Goal: Task Accomplishment & Management: Manage account settings

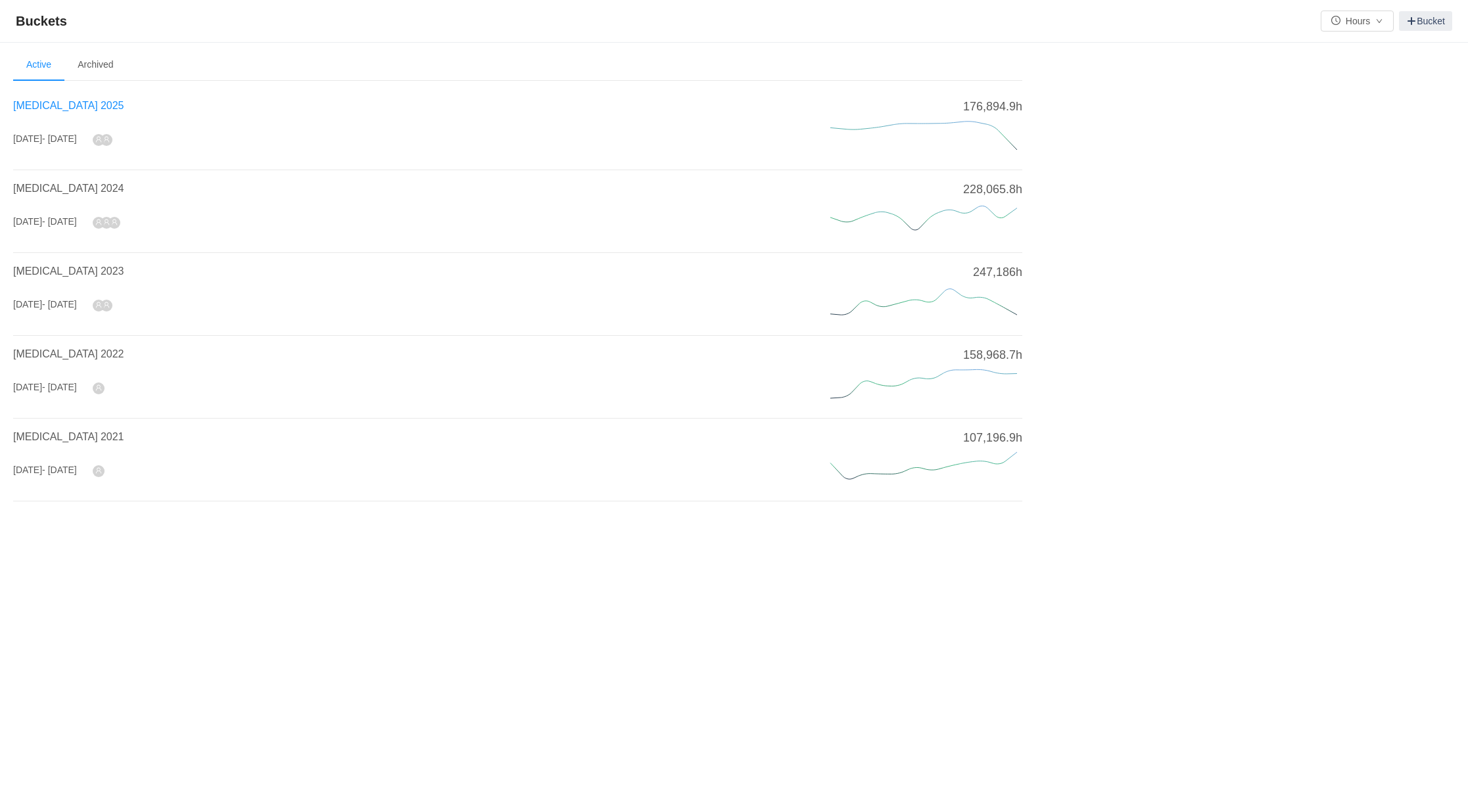
click at [58, 102] on span "[MEDICAL_DATA] 2025" at bounding box center [68, 105] width 110 height 11
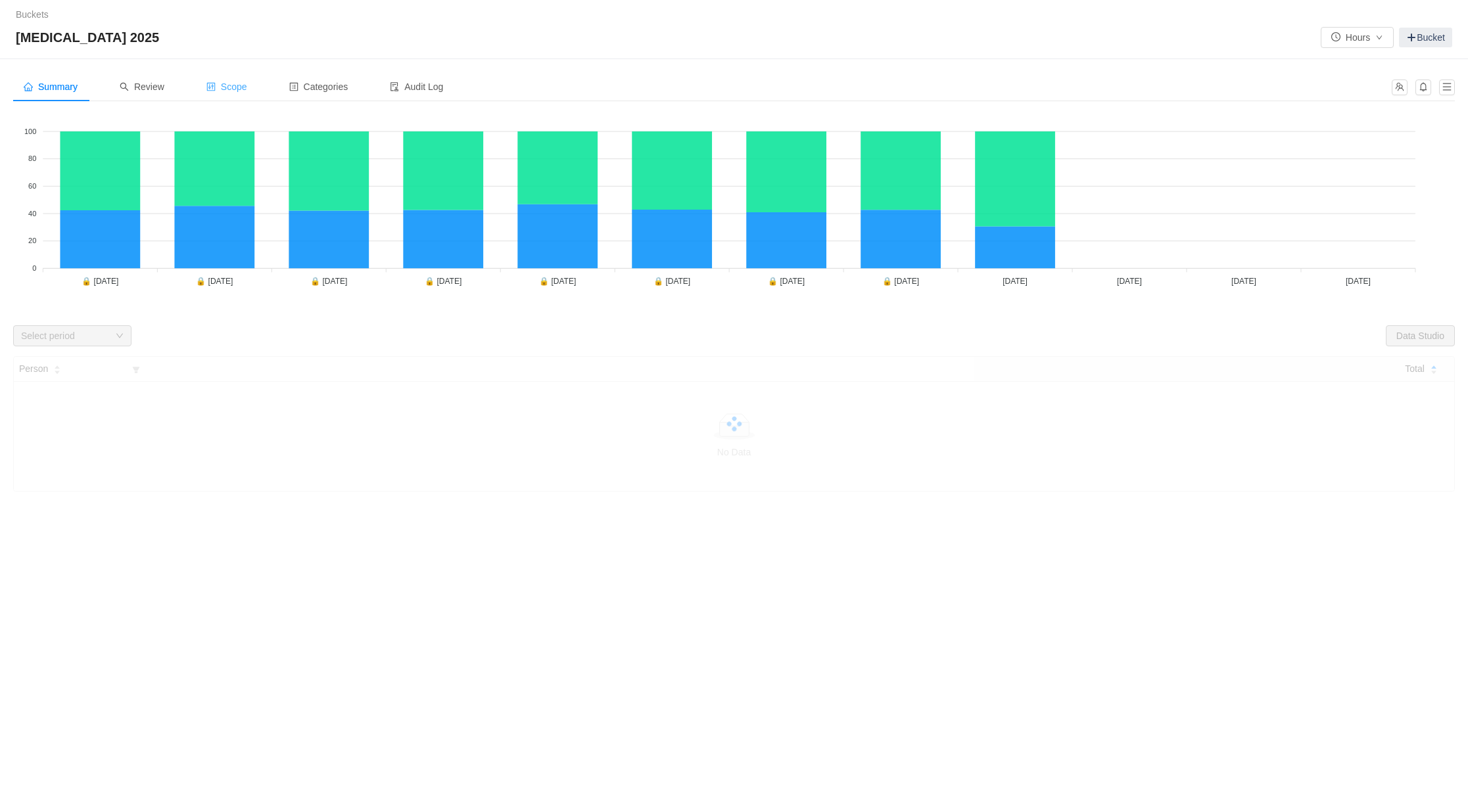
click at [239, 85] on span "Scope" at bounding box center [226, 86] width 41 height 11
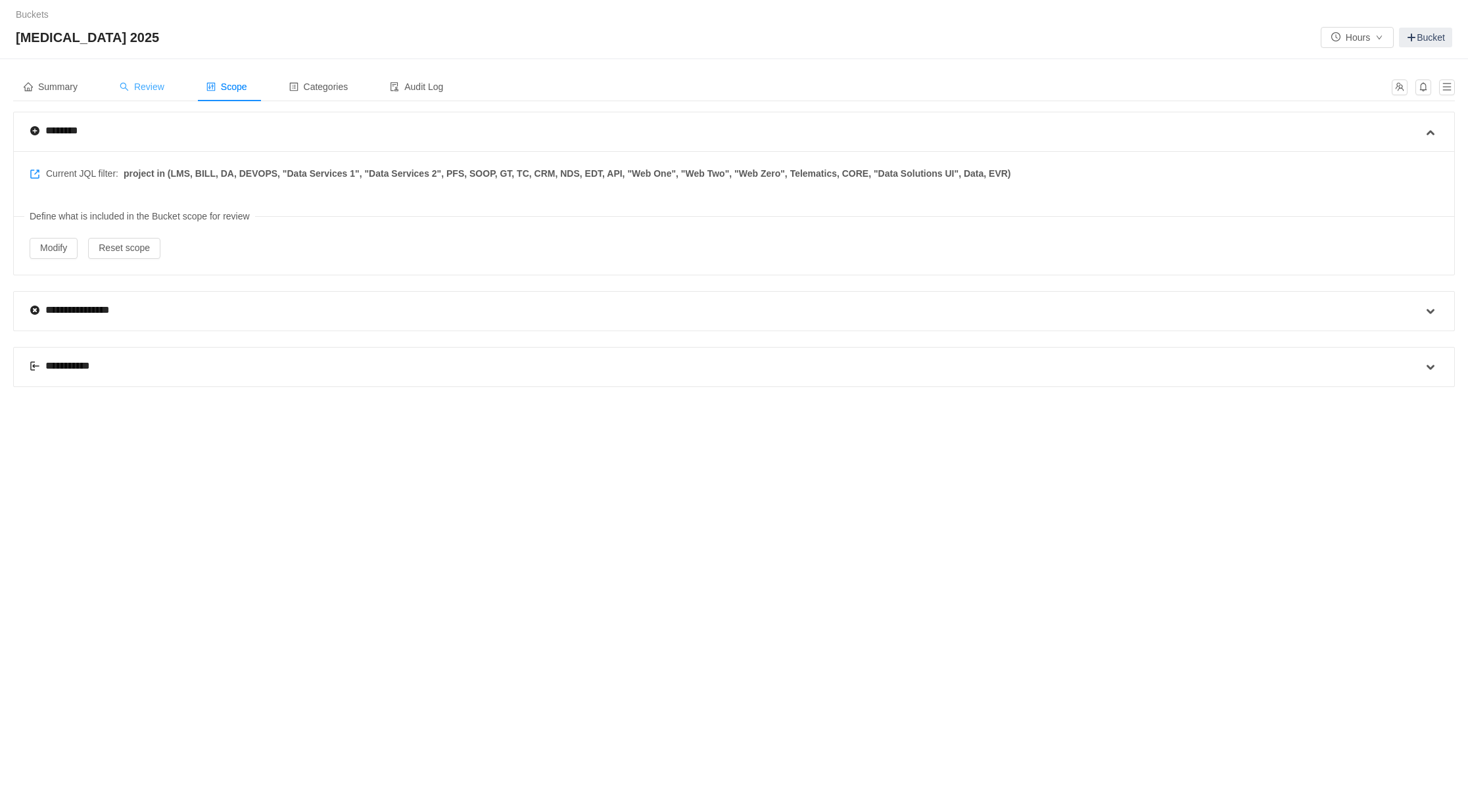
click at [142, 84] on span "Review" at bounding box center [142, 86] width 45 height 11
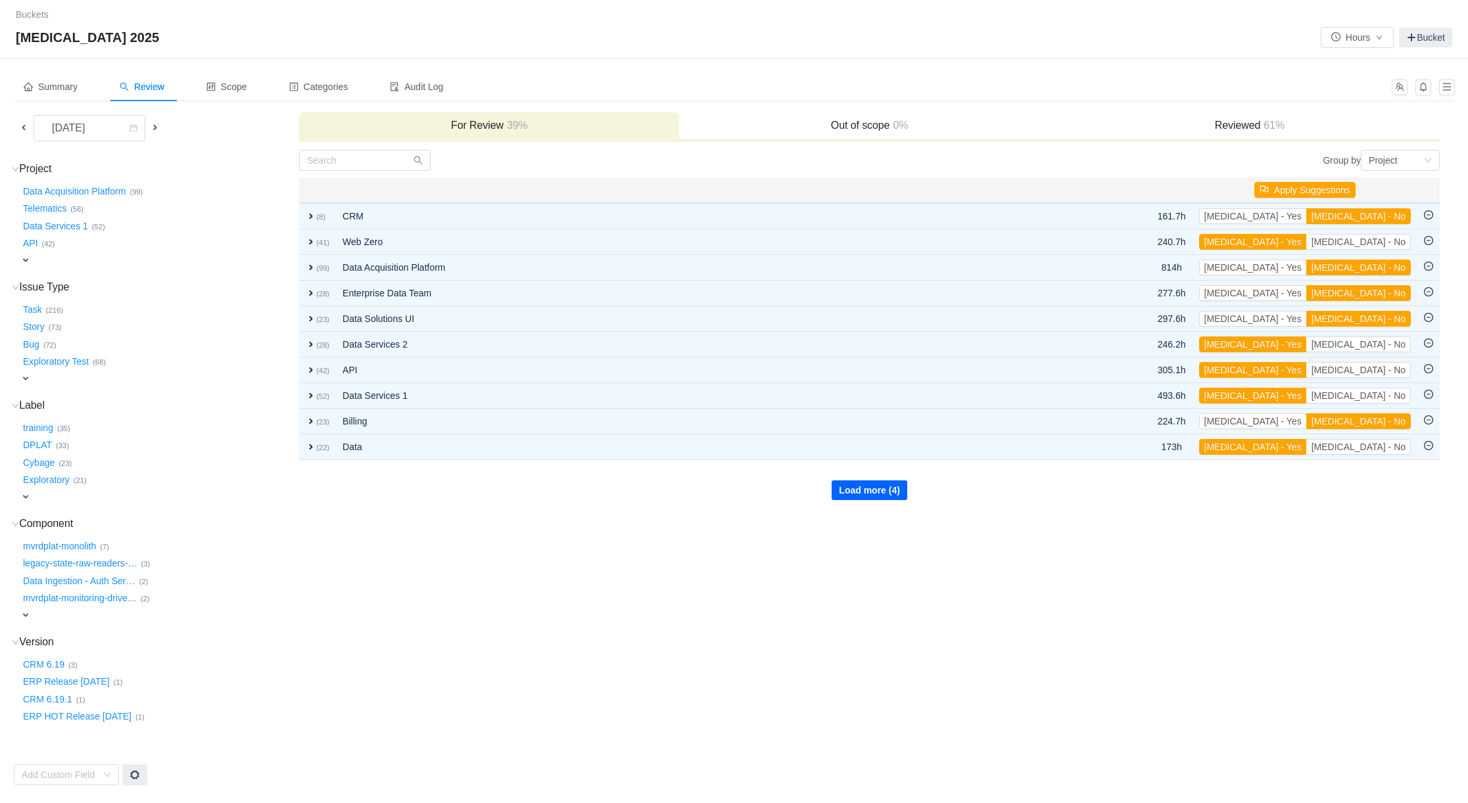
click at [859, 492] on button "Load more (4)" at bounding box center [869, 490] width 76 height 20
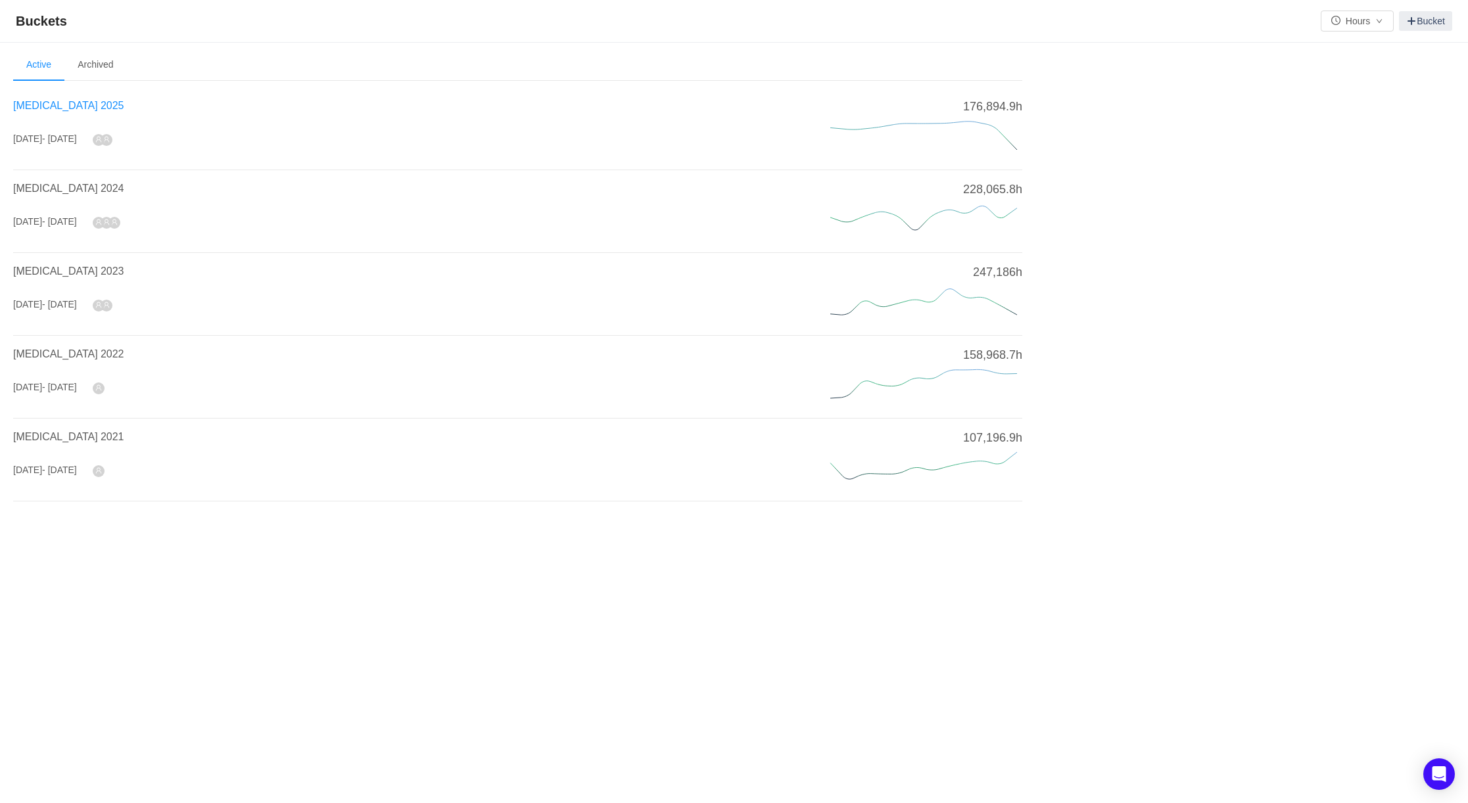
click at [47, 105] on span "[MEDICAL_DATA] 2025" at bounding box center [68, 105] width 110 height 11
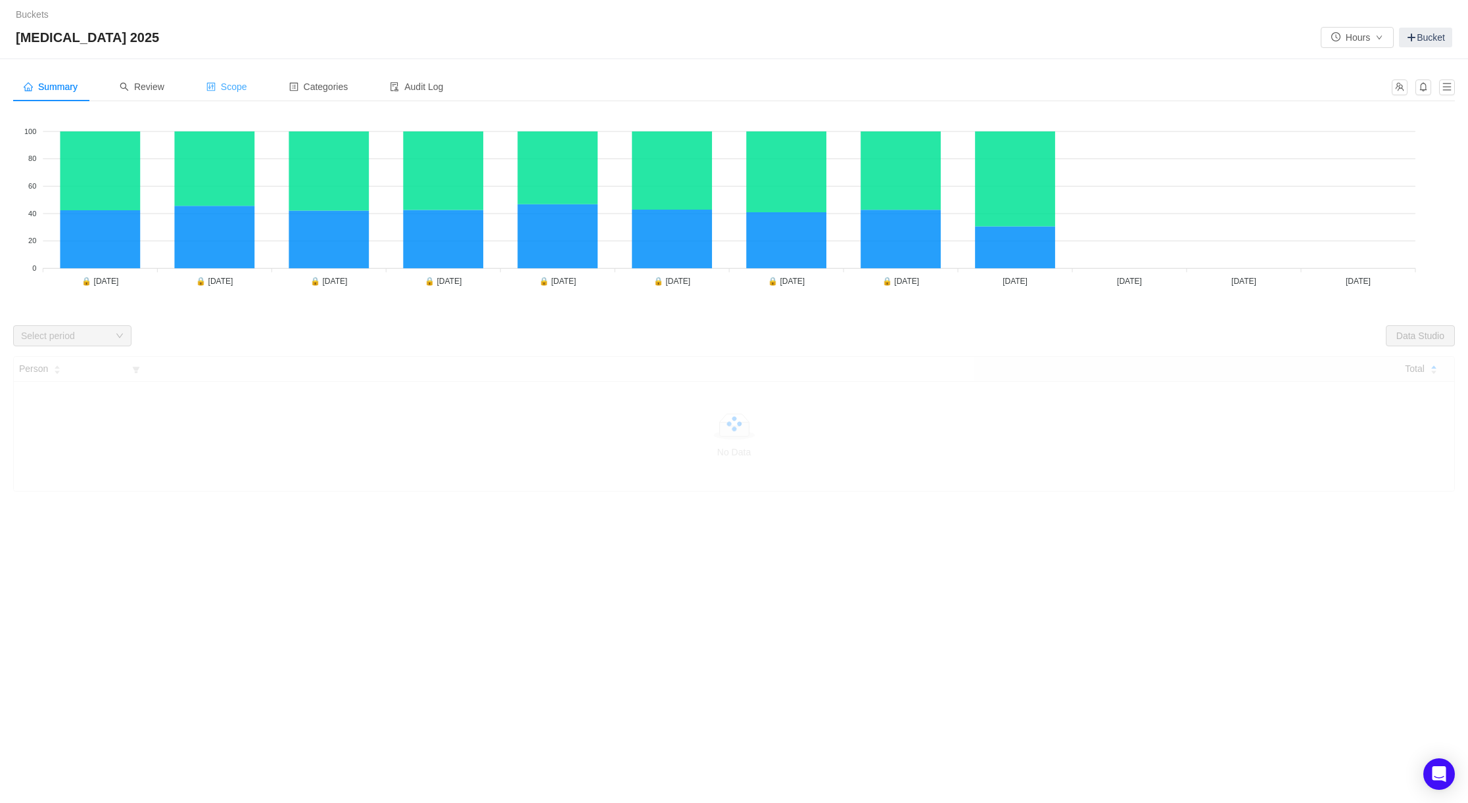
click at [230, 85] on span "Scope" at bounding box center [226, 86] width 41 height 11
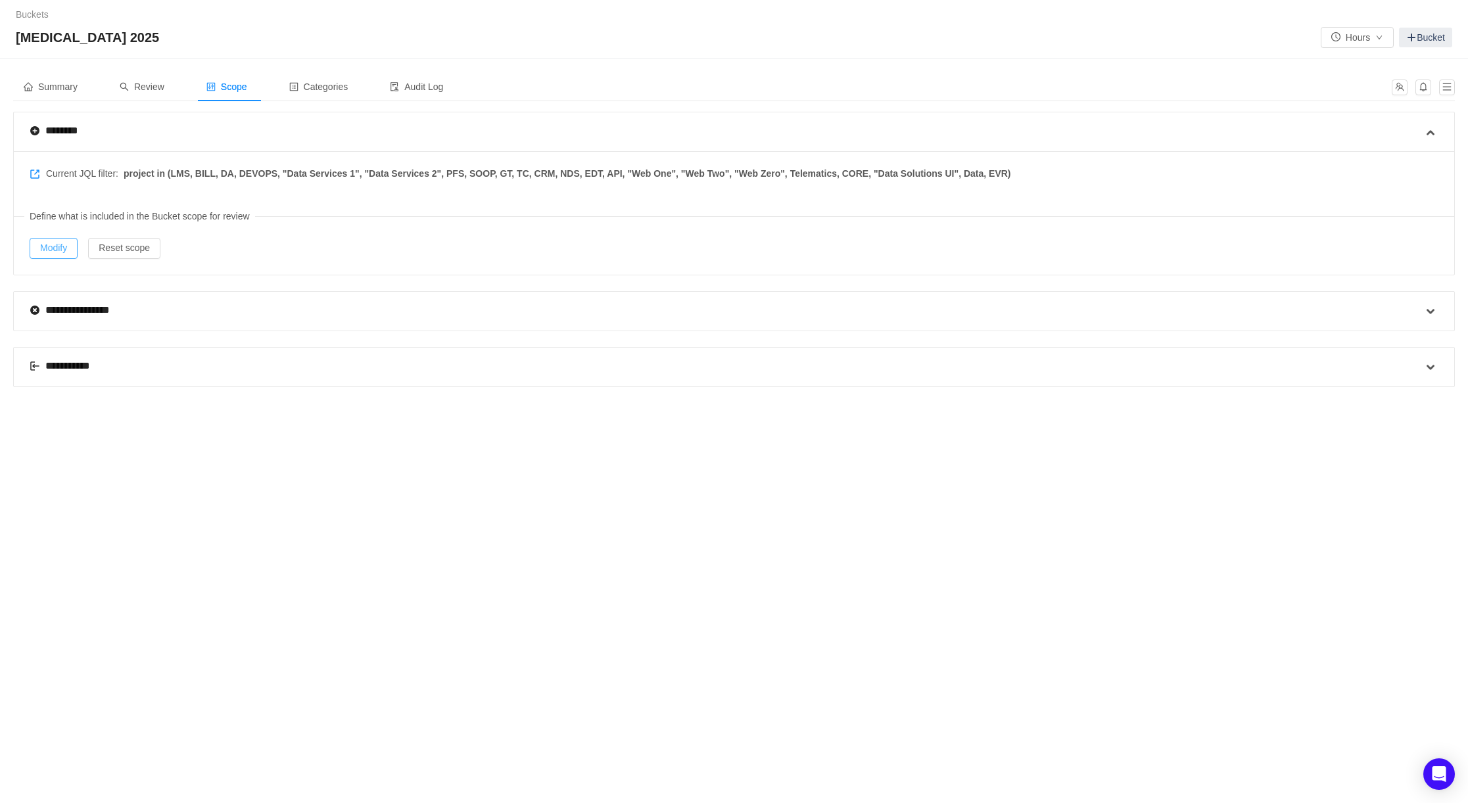
click at [58, 248] on button "Modify" at bounding box center [54, 248] width 48 height 21
click at [150, 85] on span "Review" at bounding box center [142, 86] width 45 height 11
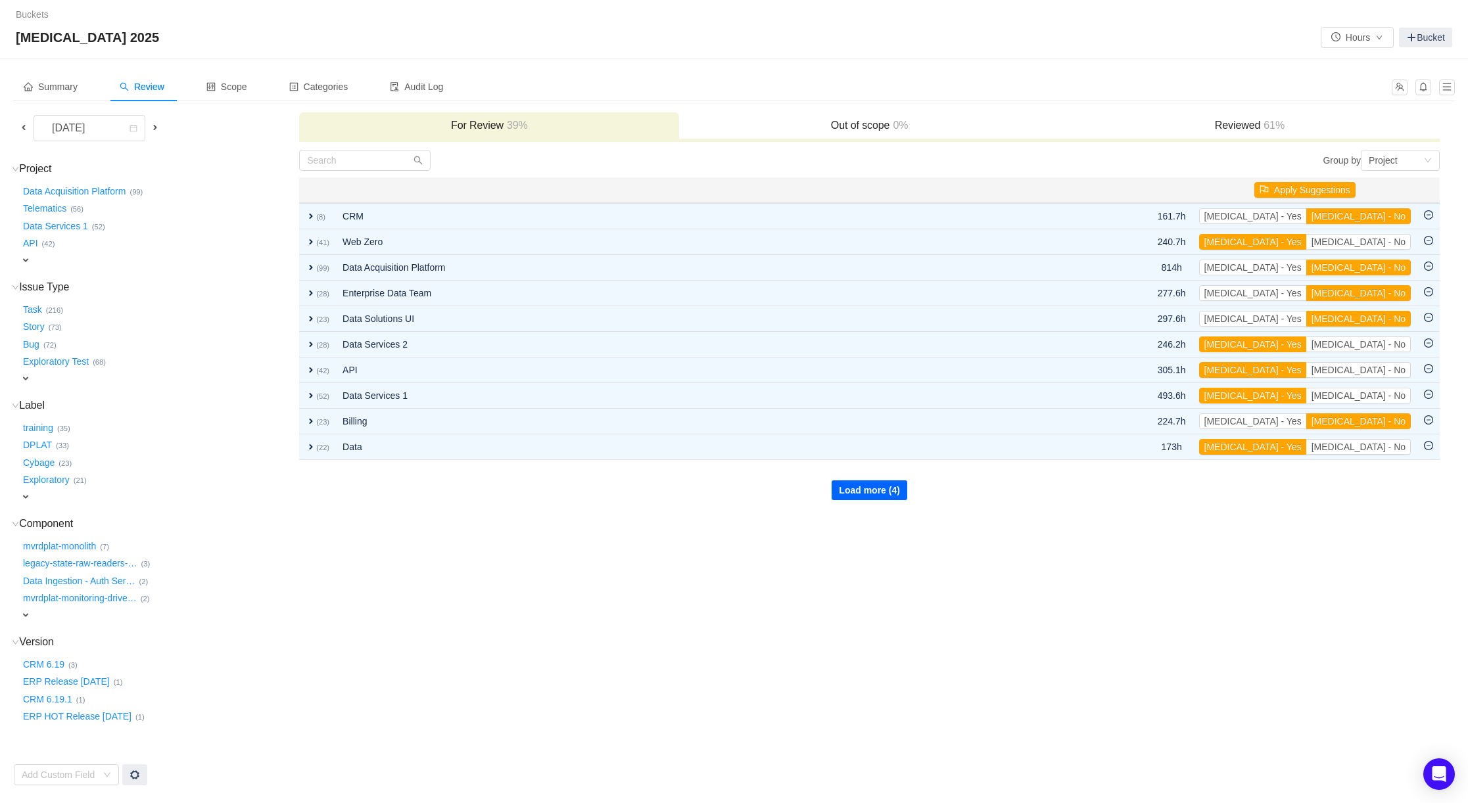
click at [866, 487] on button "Load more (4)" at bounding box center [869, 490] width 76 height 20
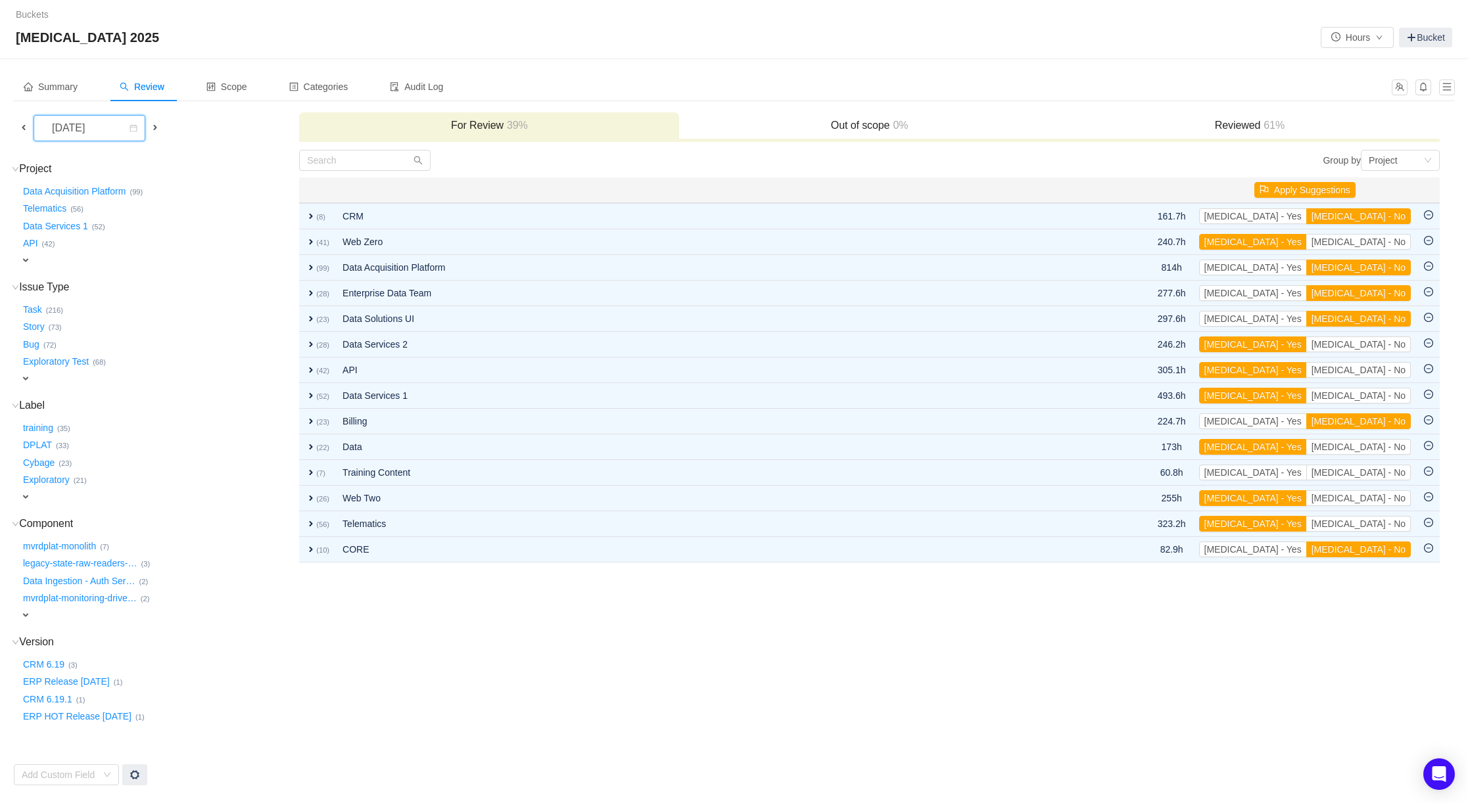
click at [98, 129] on div "[DATE]" at bounding box center [69, 128] width 57 height 25
click at [93, 281] on li "[DATE]" at bounding box center [97, 280] width 127 height 21
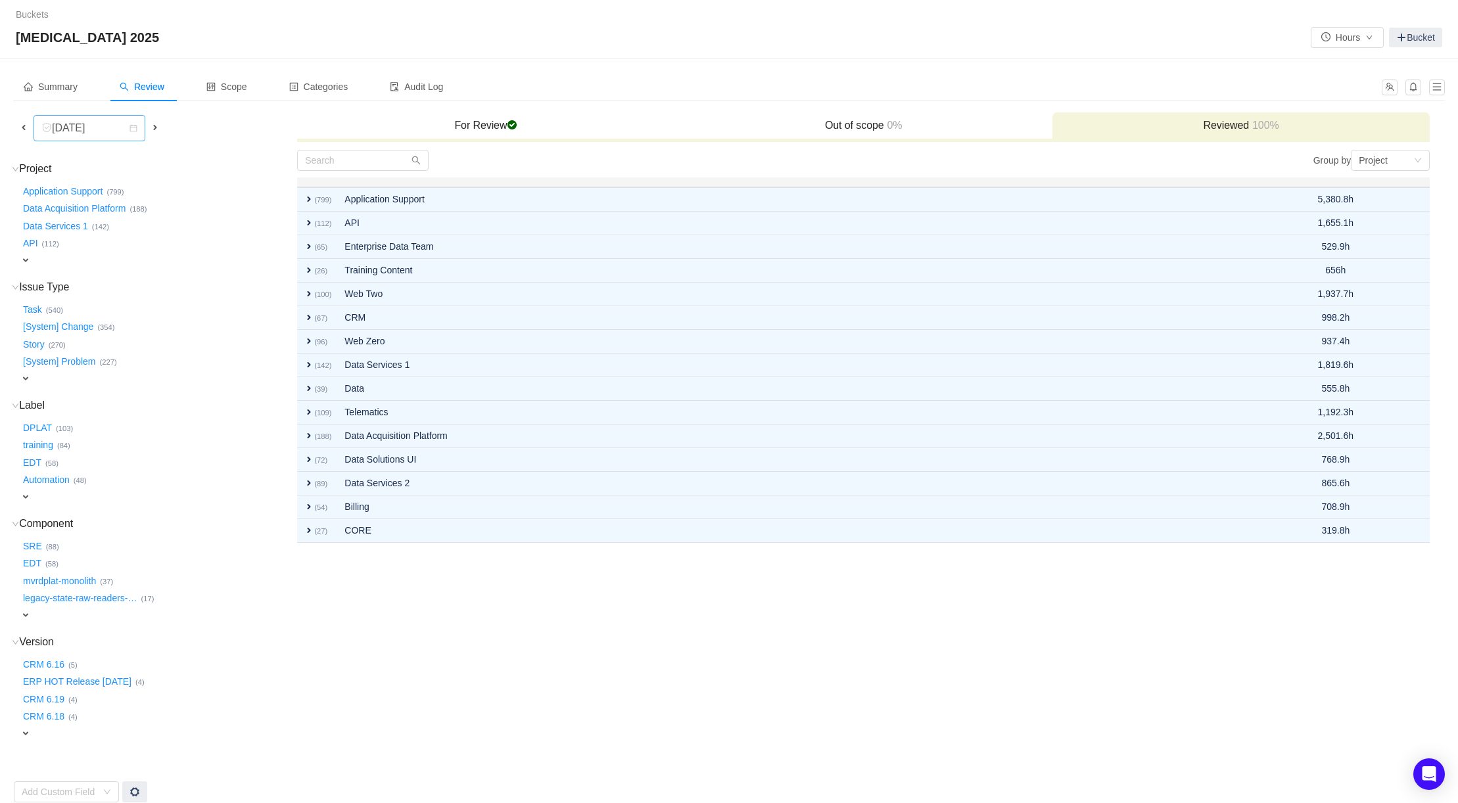
click at [92, 130] on div "[DATE]" at bounding box center [69, 128] width 57 height 25
click at [91, 259] on li "[DATE]" at bounding box center [90, 259] width 112 height 21
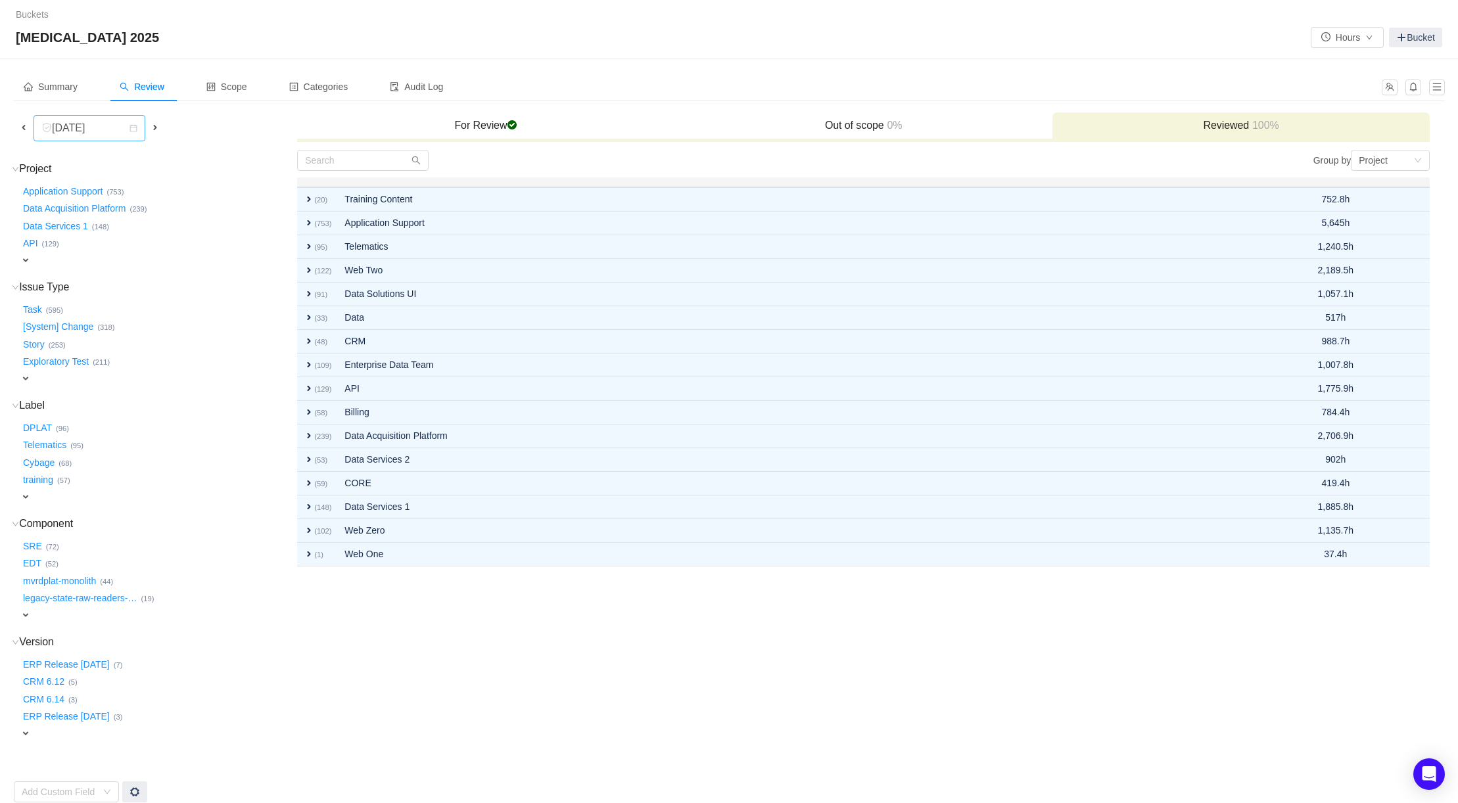
click at [95, 129] on div "[DATE]" at bounding box center [69, 128] width 57 height 25
click at [86, 236] on li "[DATE]" at bounding box center [90, 238] width 112 height 21
click at [241, 86] on span "Scope" at bounding box center [226, 86] width 41 height 11
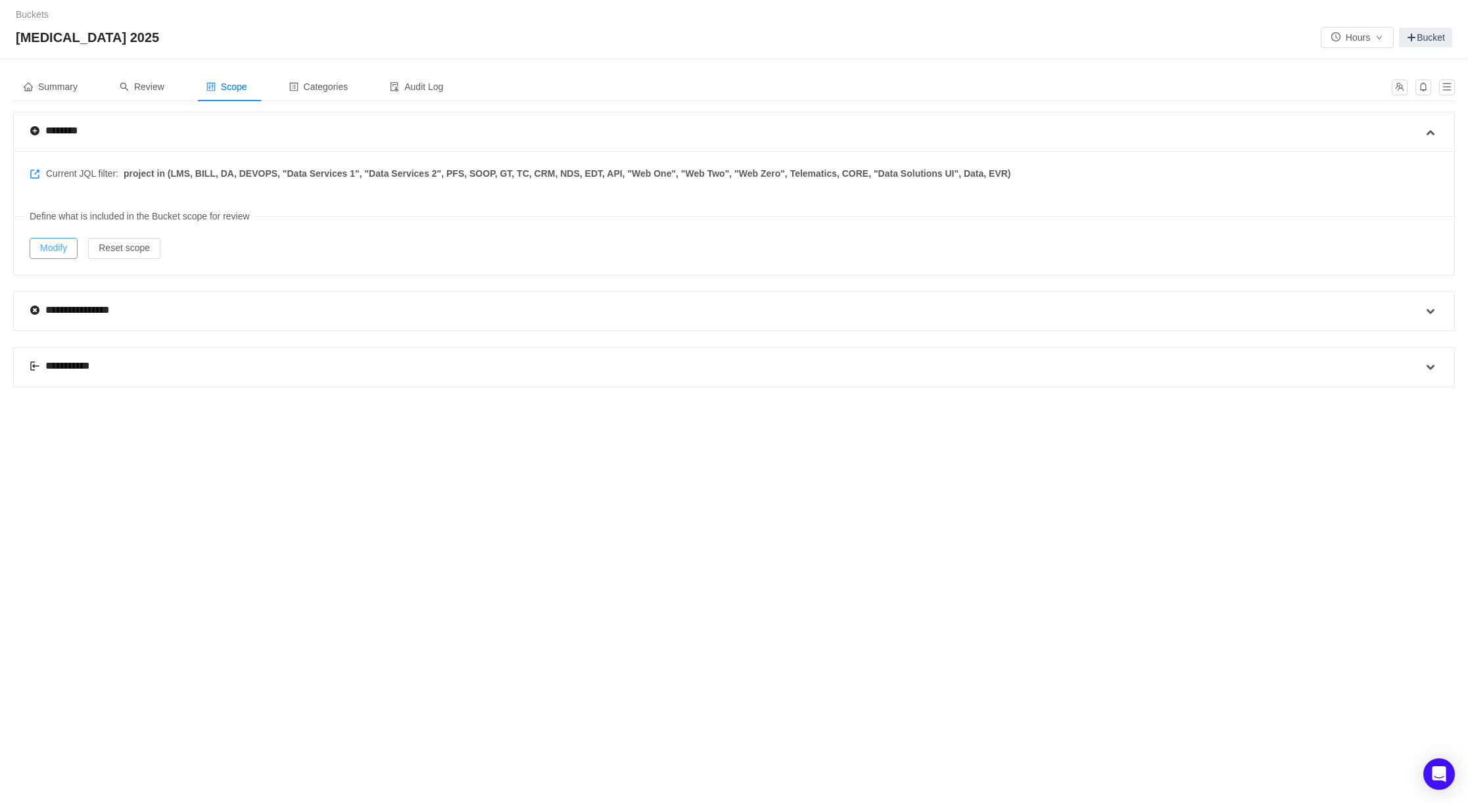
click at [49, 250] on button "Modify" at bounding box center [54, 248] width 48 height 21
click at [150, 81] on span "Review" at bounding box center [142, 86] width 45 height 11
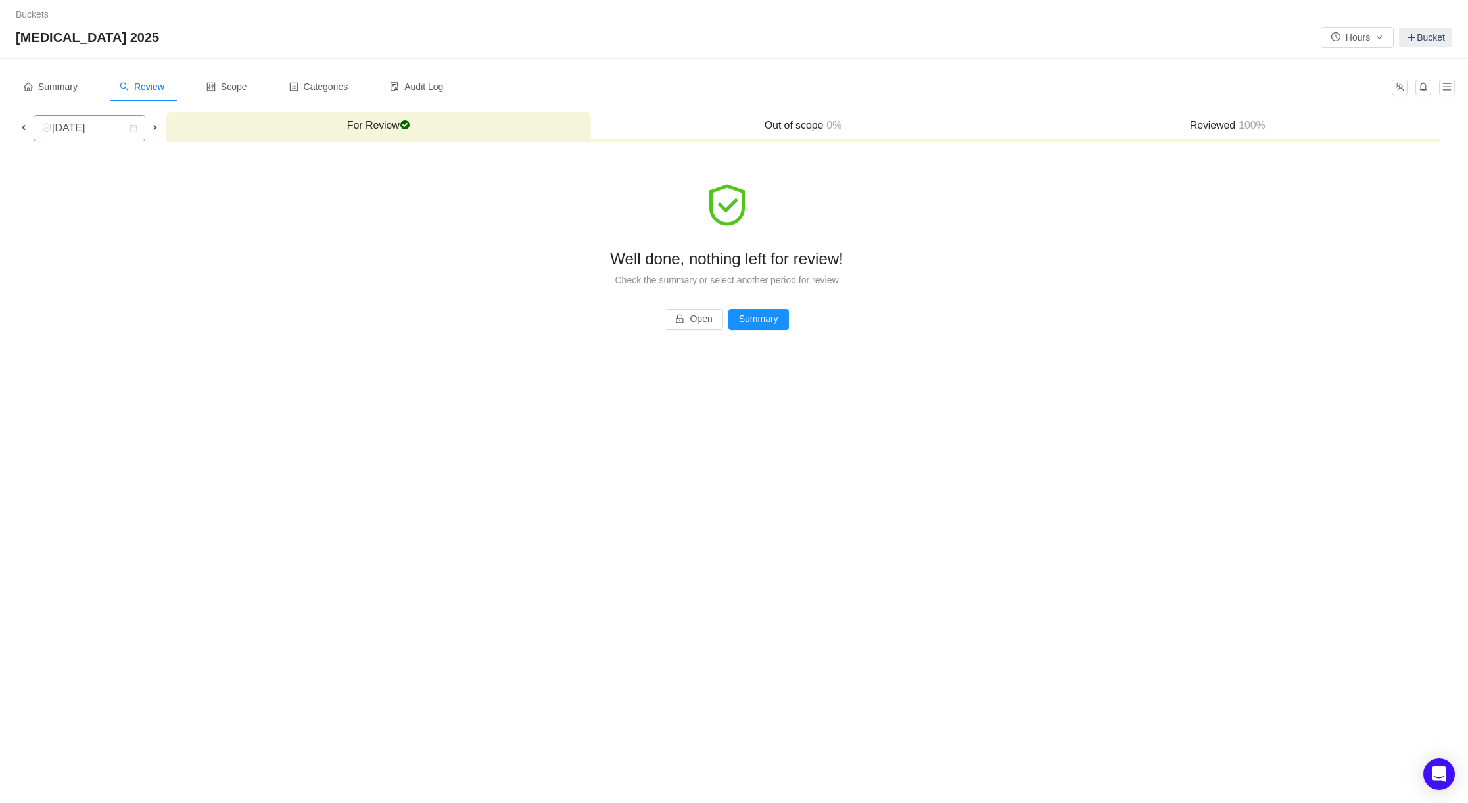
click at [98, 131] on div "[DATE]" at bounding box center [69, 128] width 57 height 25
click at [91, 232] on li "[DATE]" at bounding box center [90, 231] width 112 height 21
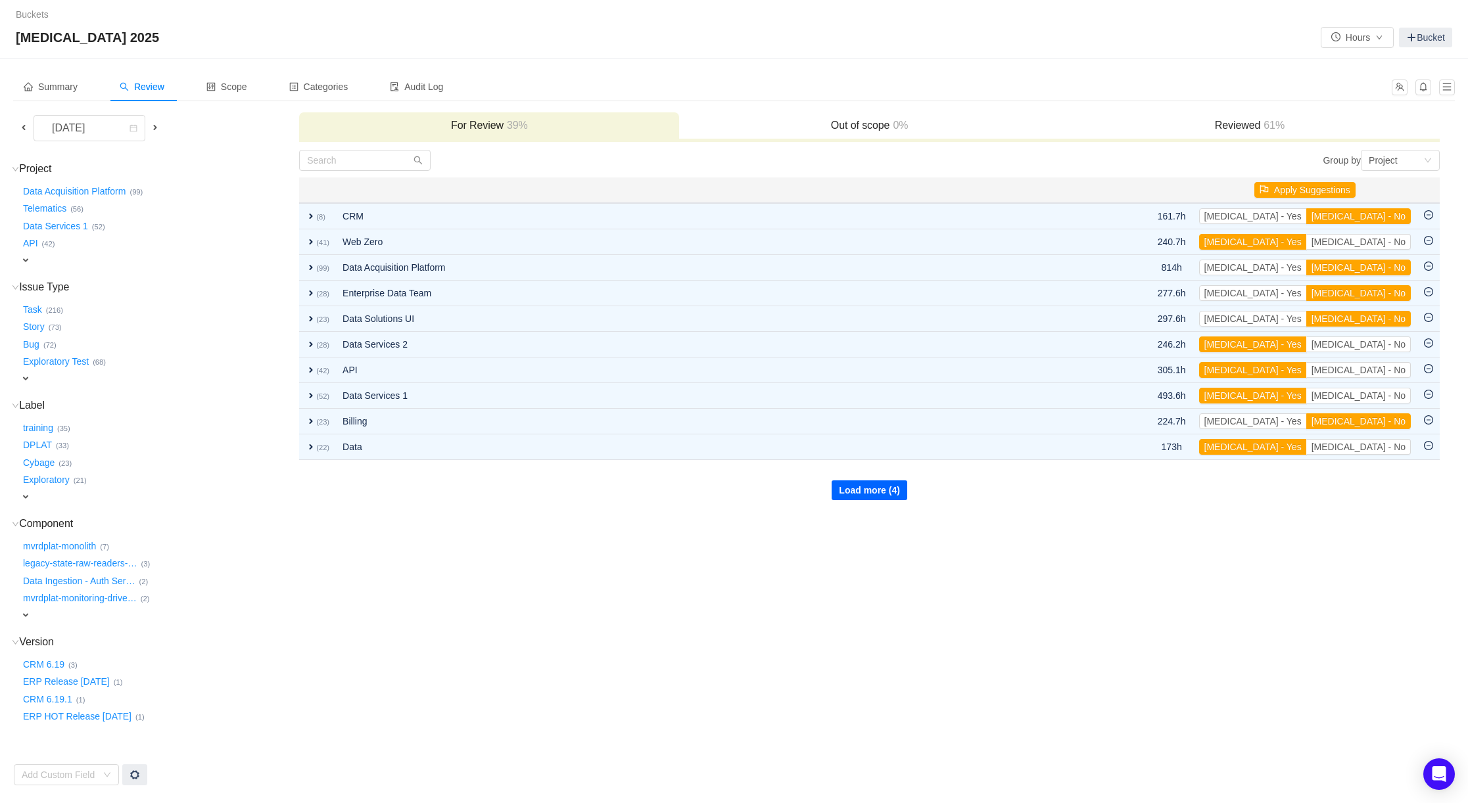
click at [855, 492] on button "Load more (4)" at bounding box center [869, 490] width 76 height 20
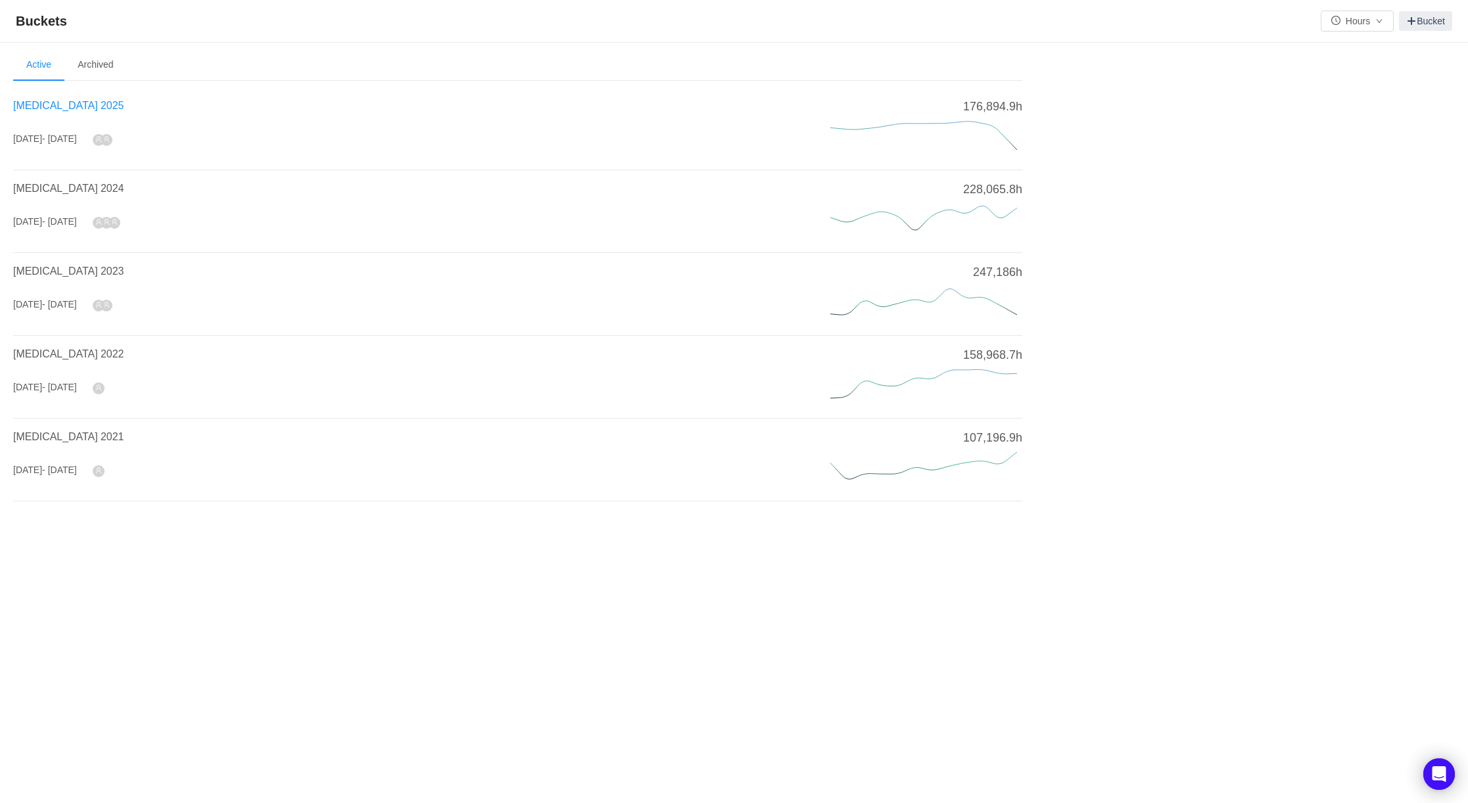
click at [58, 103] on span "[MEDICAL_DATA] 2025" at bounding box center [68, 105] width 110 height 11
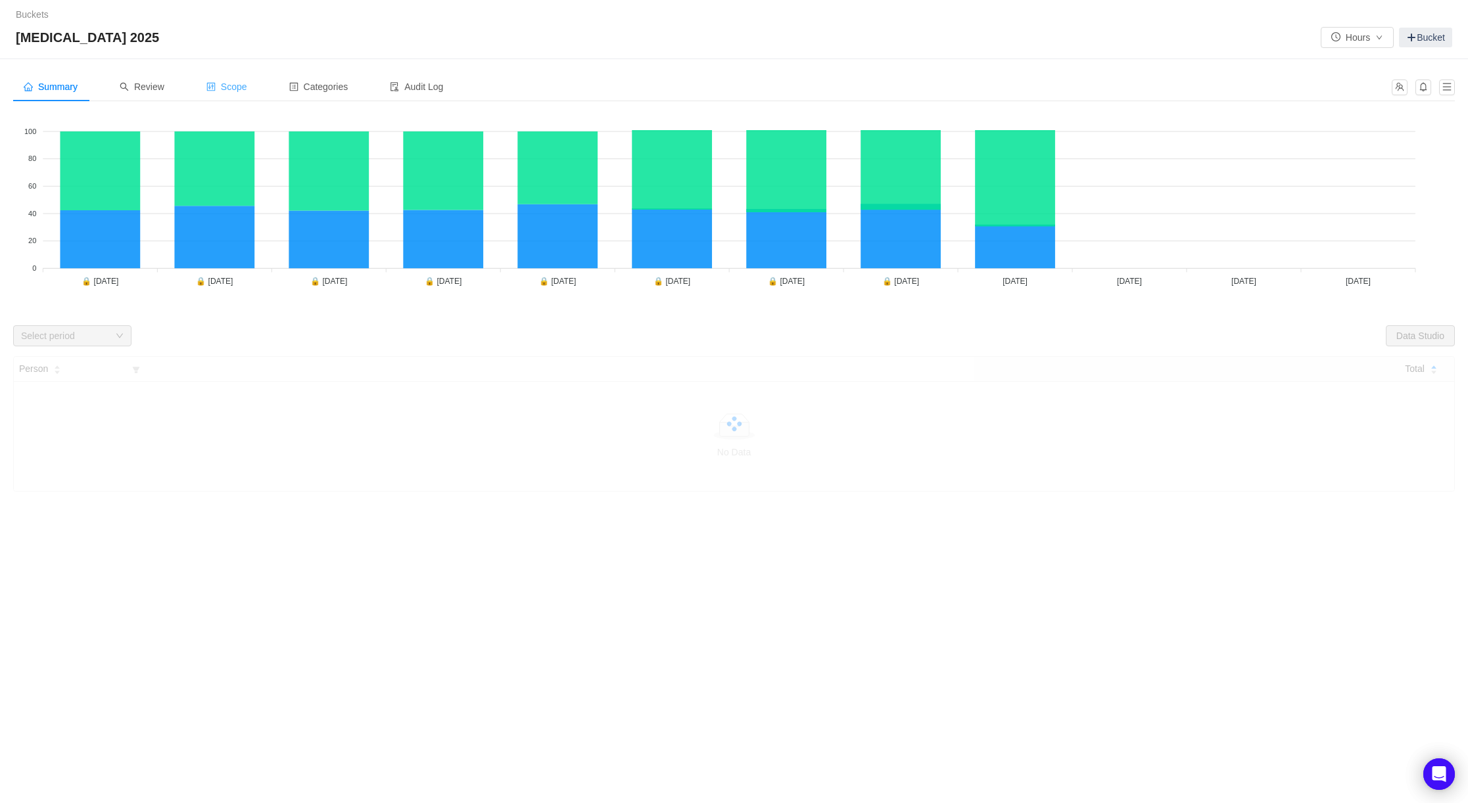
click at [237, 87] on span "Scope" at bounding box center [226, 86] width 41 height 11
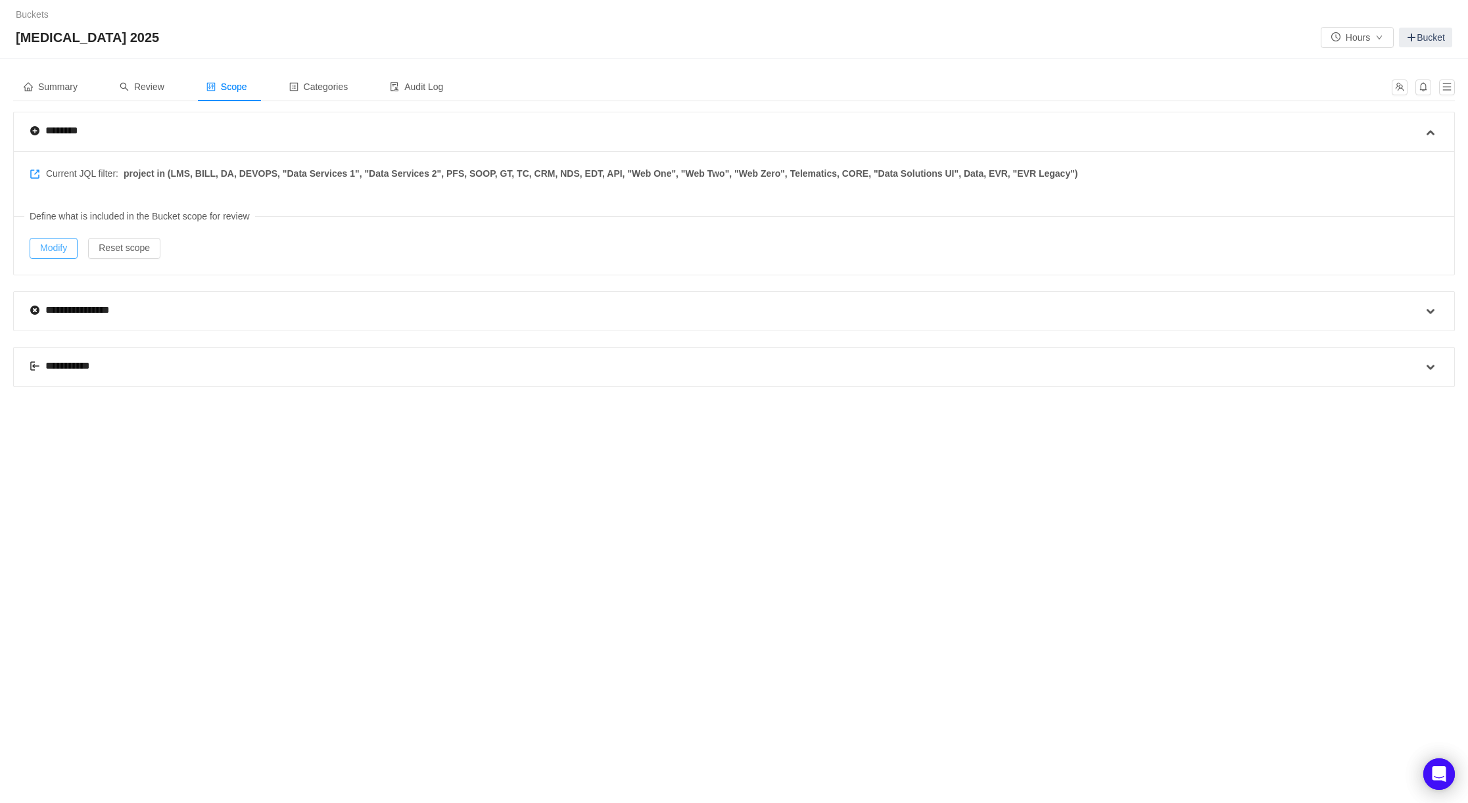
click at [57, 246] on button "Modify" at bounding box center [54, 248] width 48 height 21
click at [154, 81] on span "Review" at bounding box center [142, 86] width 45 height 11
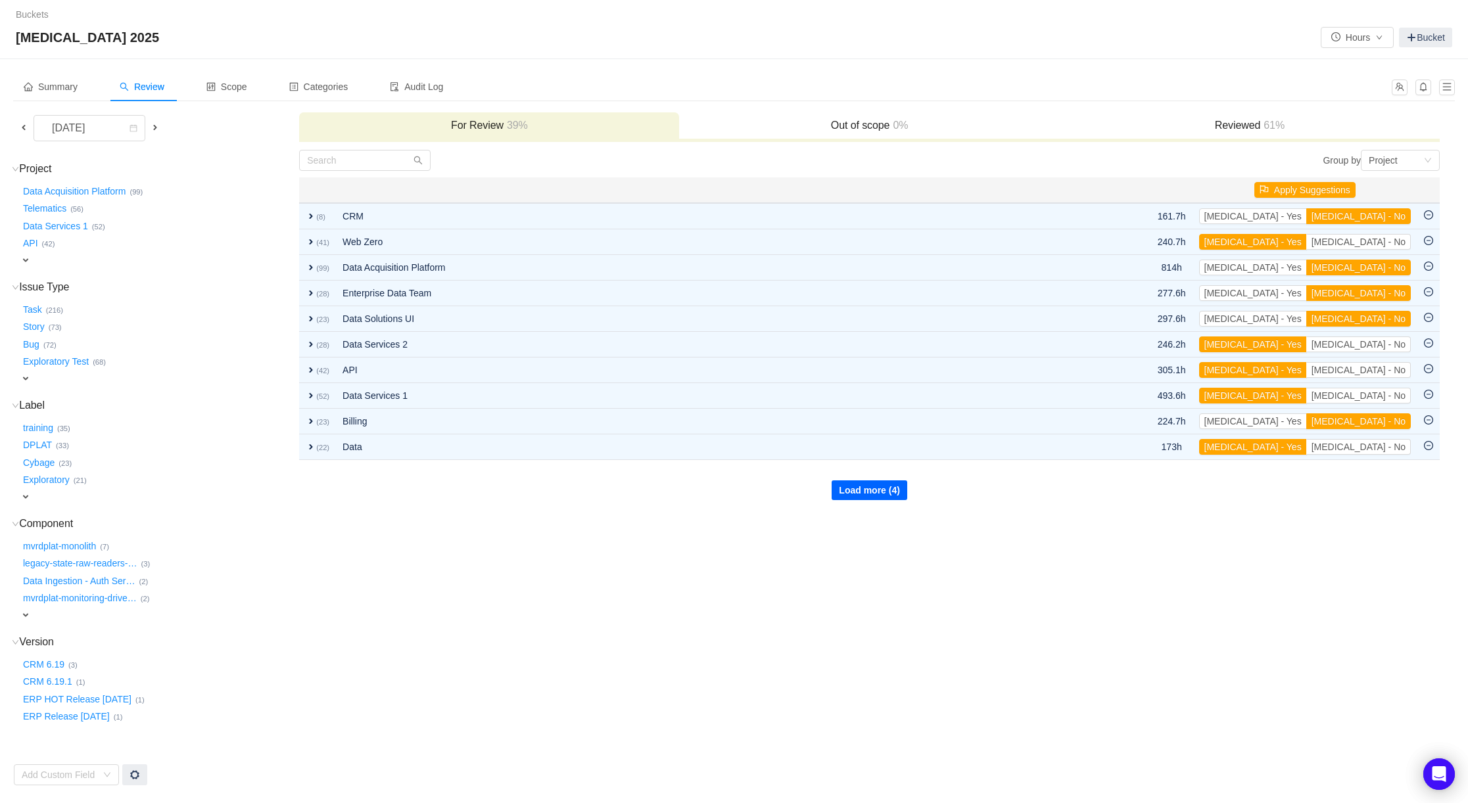
click at [874, 484] on button "Load more (4)" at bounding box center [869, 490] width 76 height 20
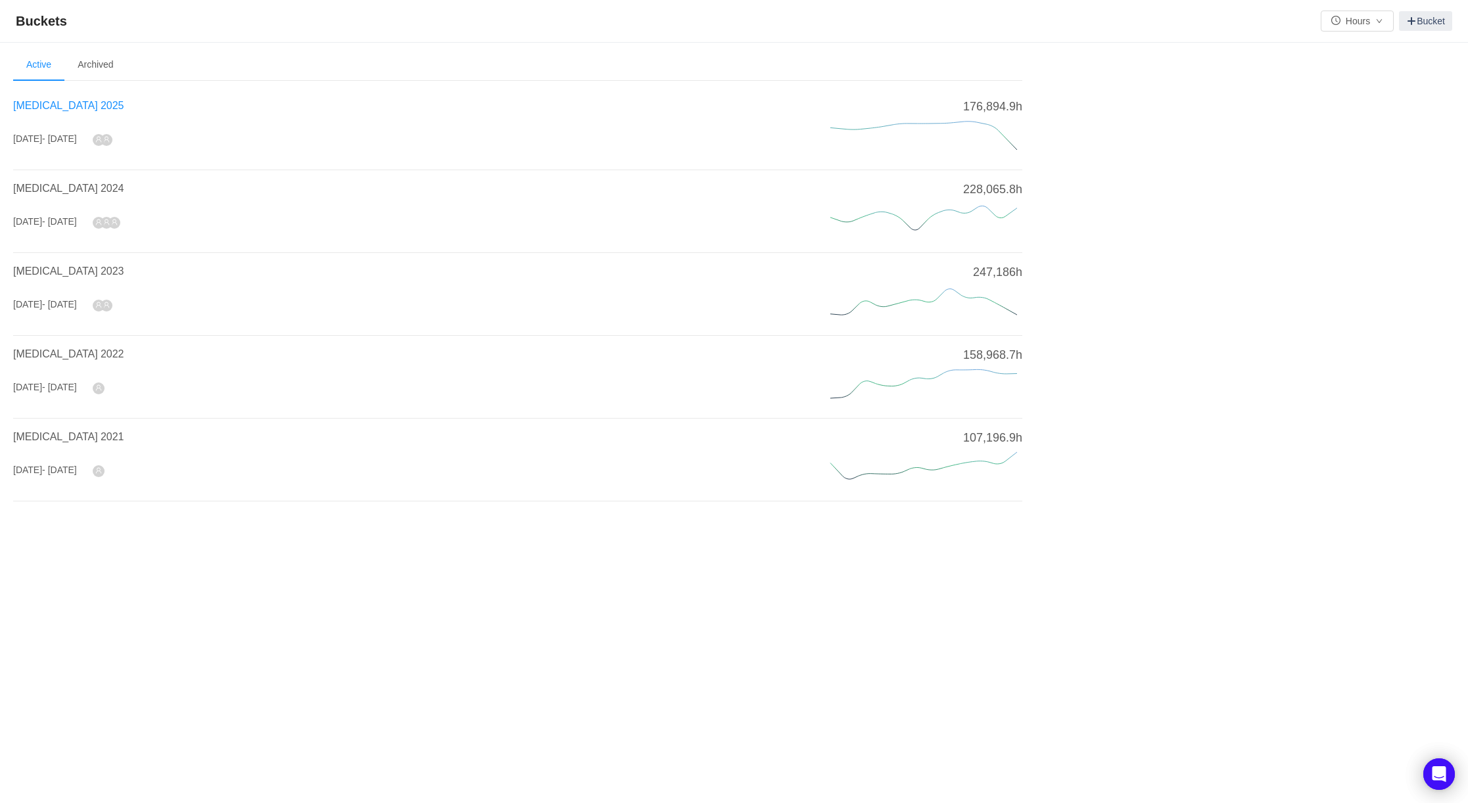
click at [39, 101] on span "[MEDICAL_DATA] 2025" at bounding box center [68, 105] width 110 height 11
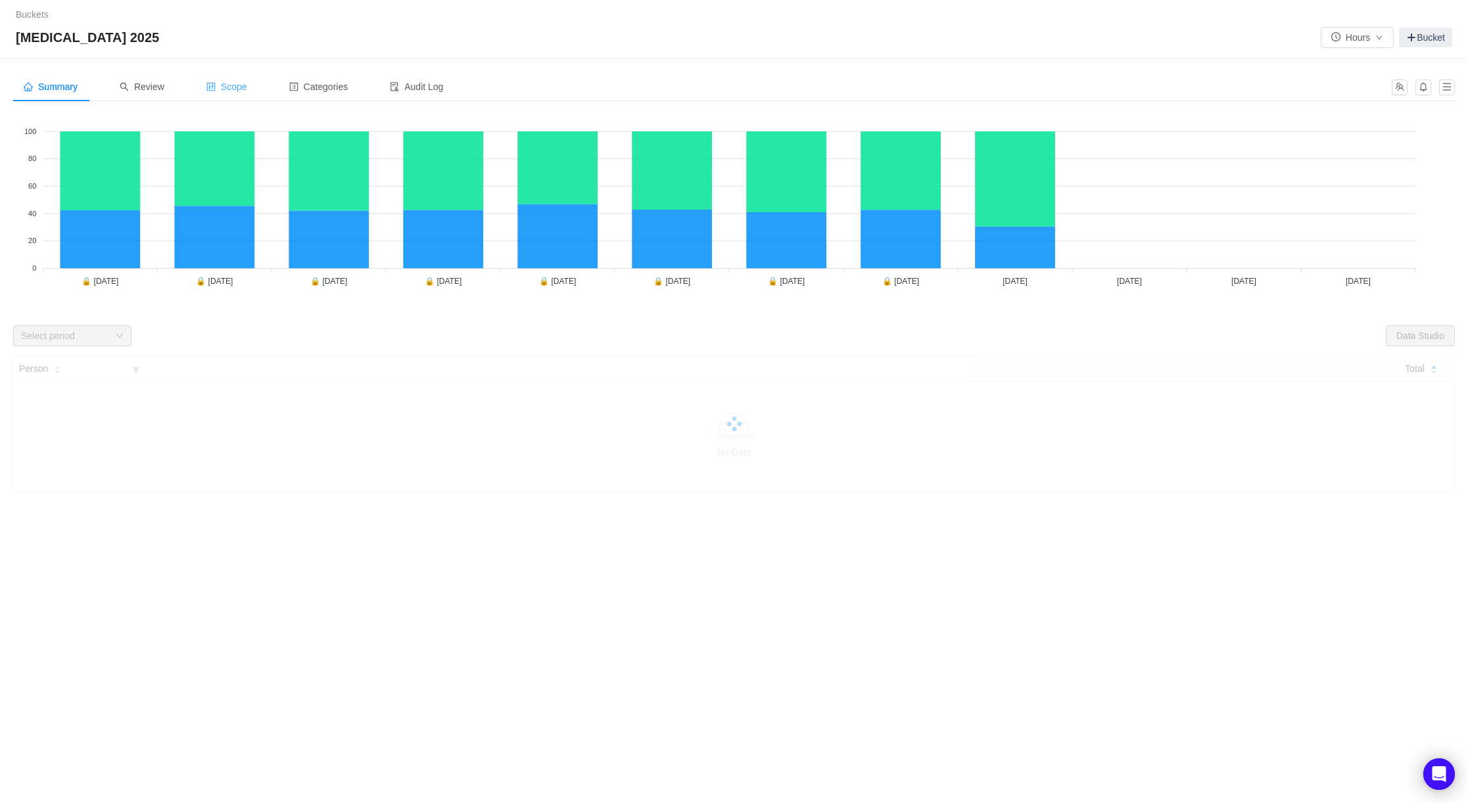
click at [239, 86] on span "Scope" at bounding box center [226, 86] width 41 height 11
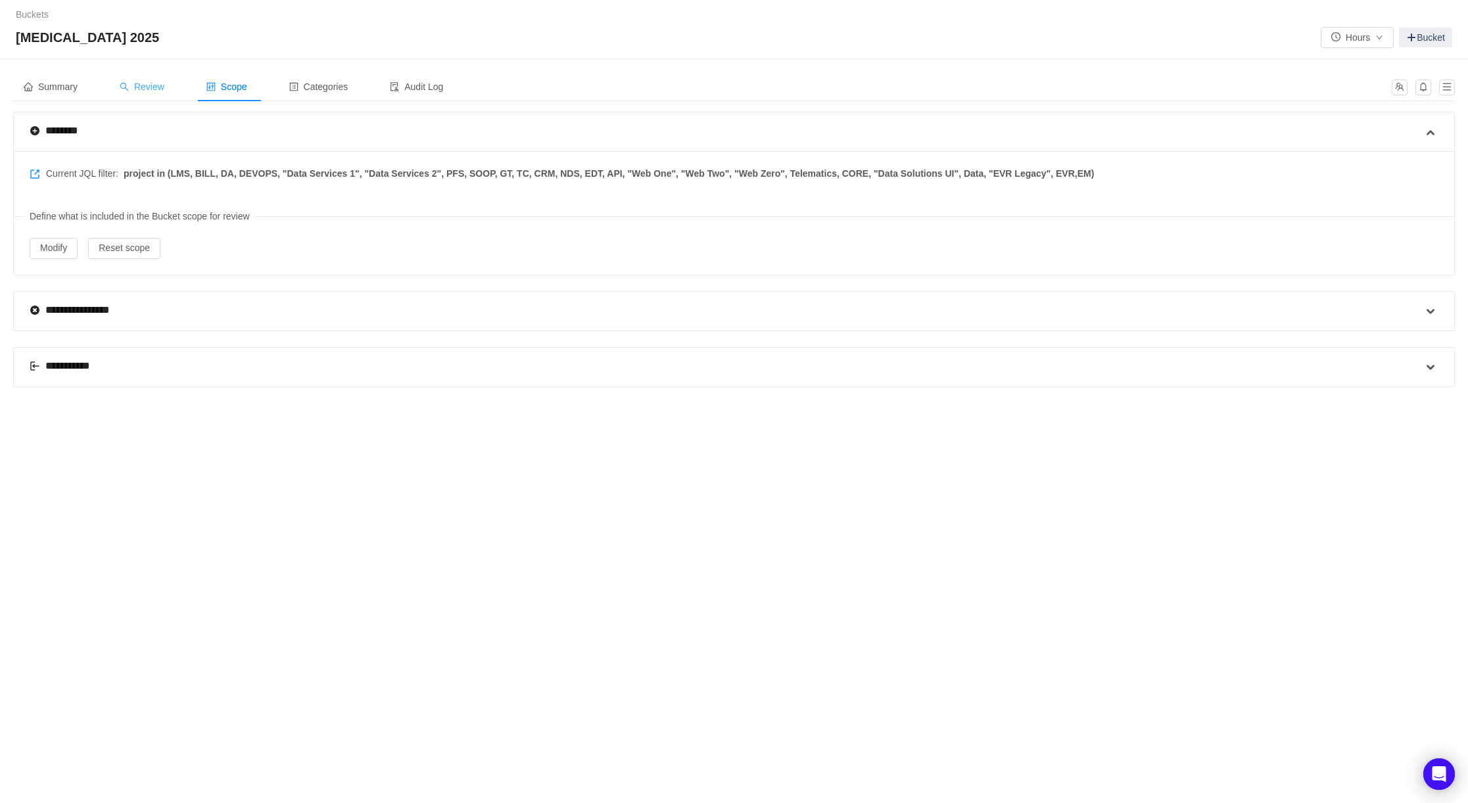
click at [149, 81] on span "Review" at bounding box center [142, 86] width 45 height 11
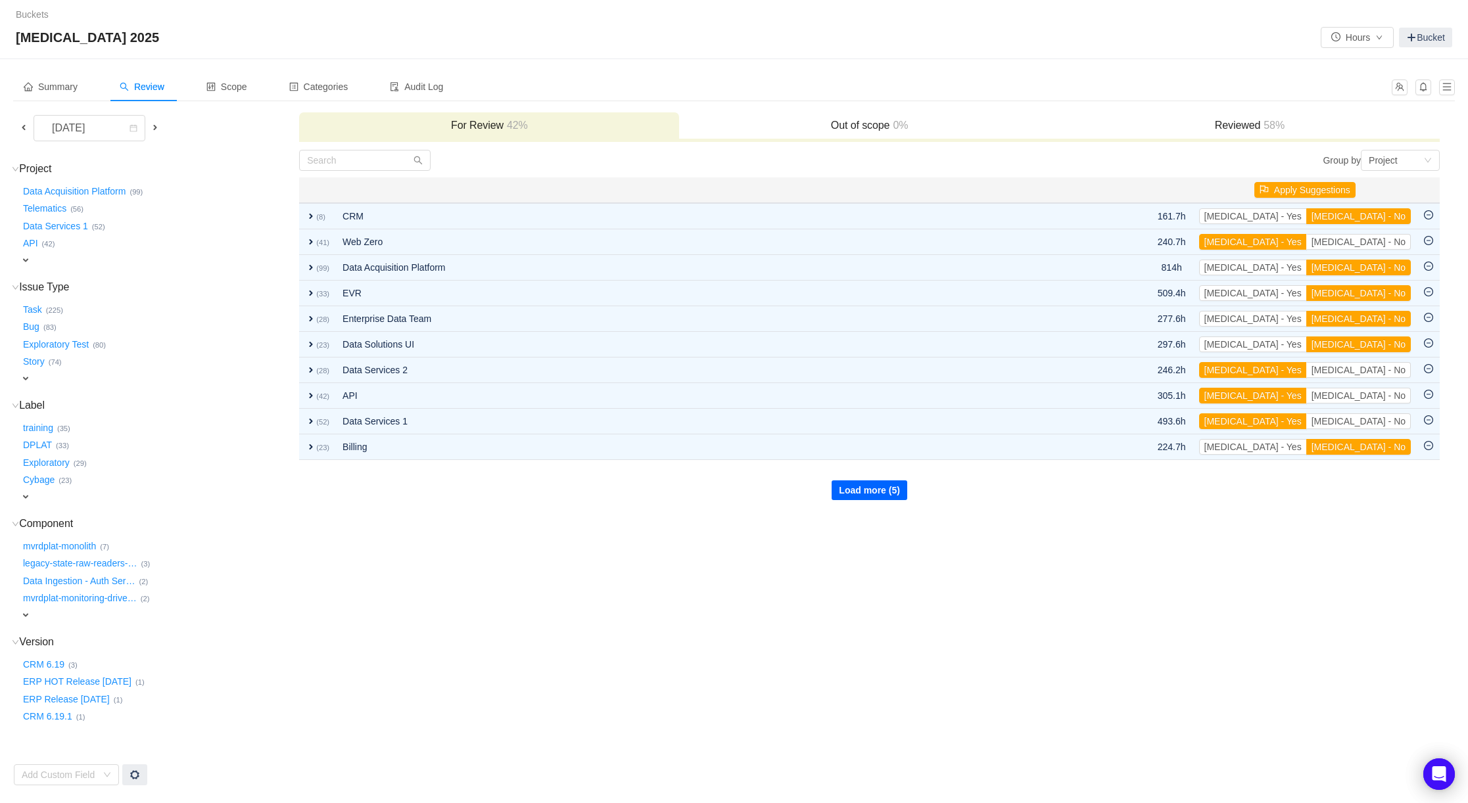
click at [849, 492] on button "Load more (5)" at bounding box center [869, 490] width 76 height 20
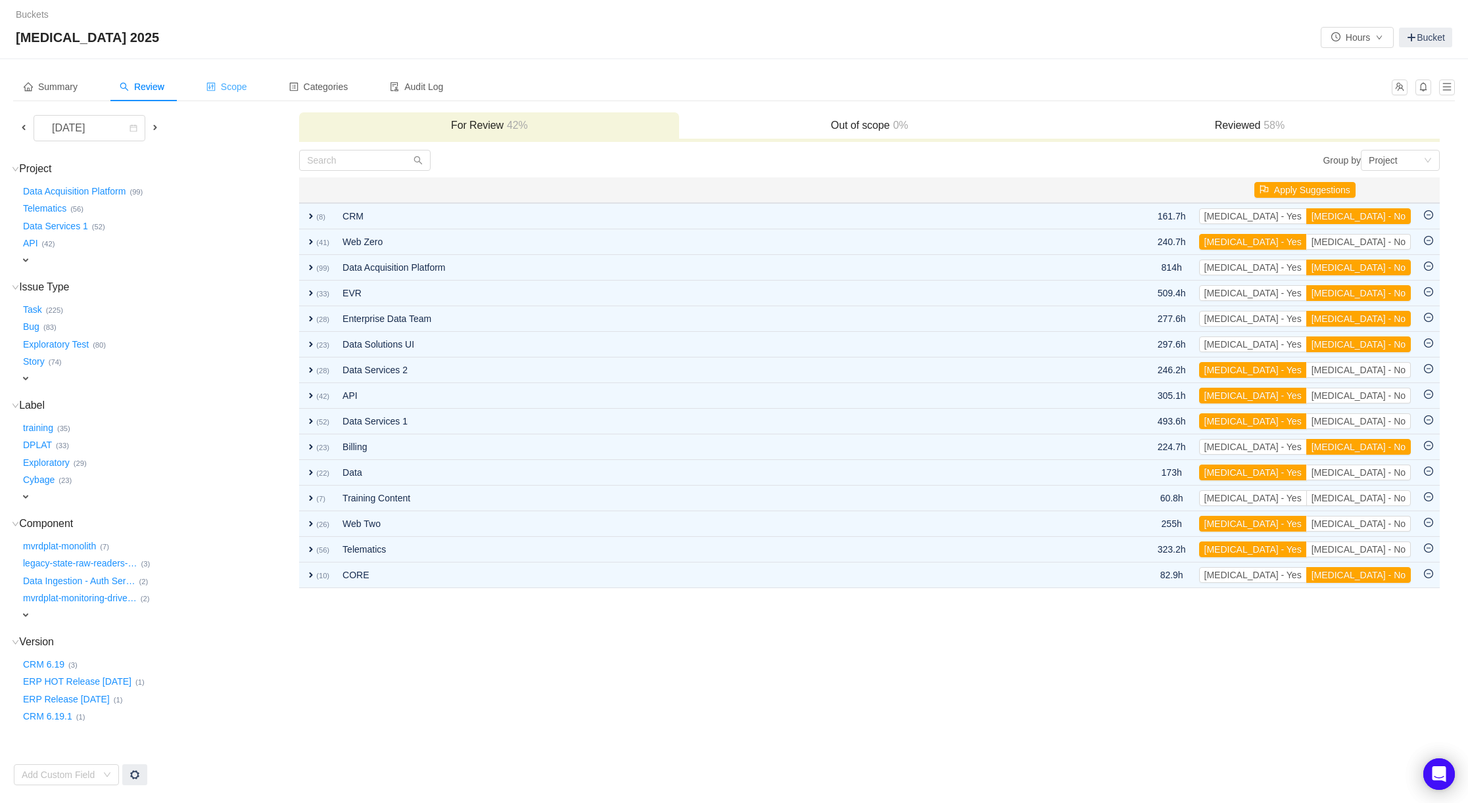
click at [242, 90] on span "Scope" at bounding box center [226, 86] width 41 height 11
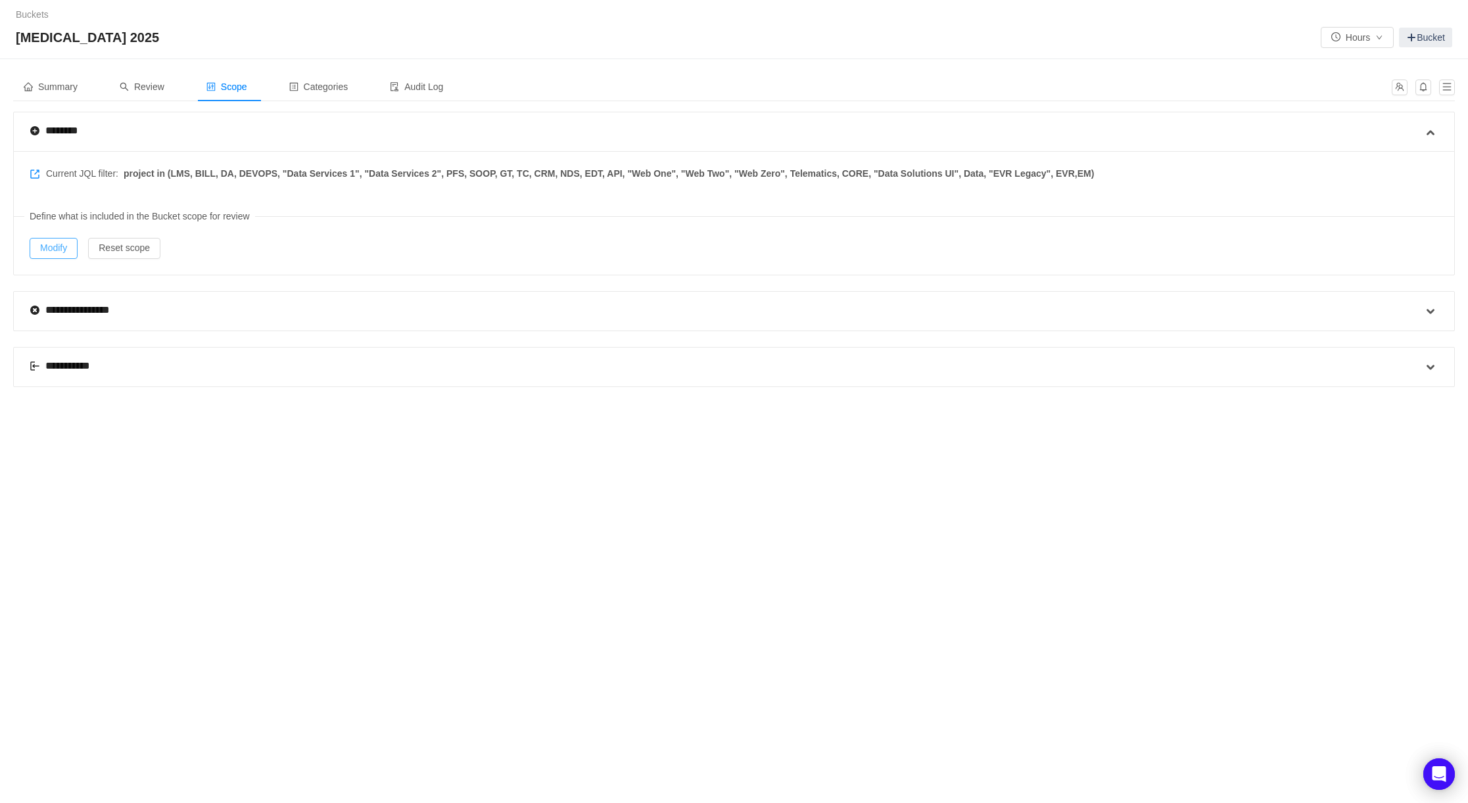
click at [57, 243] on button "Modify" at bounding box center [54, 248] width 48 height 21
click at [156, 87] on span "Review" at bounding box center [142, 86] width 45 height 11
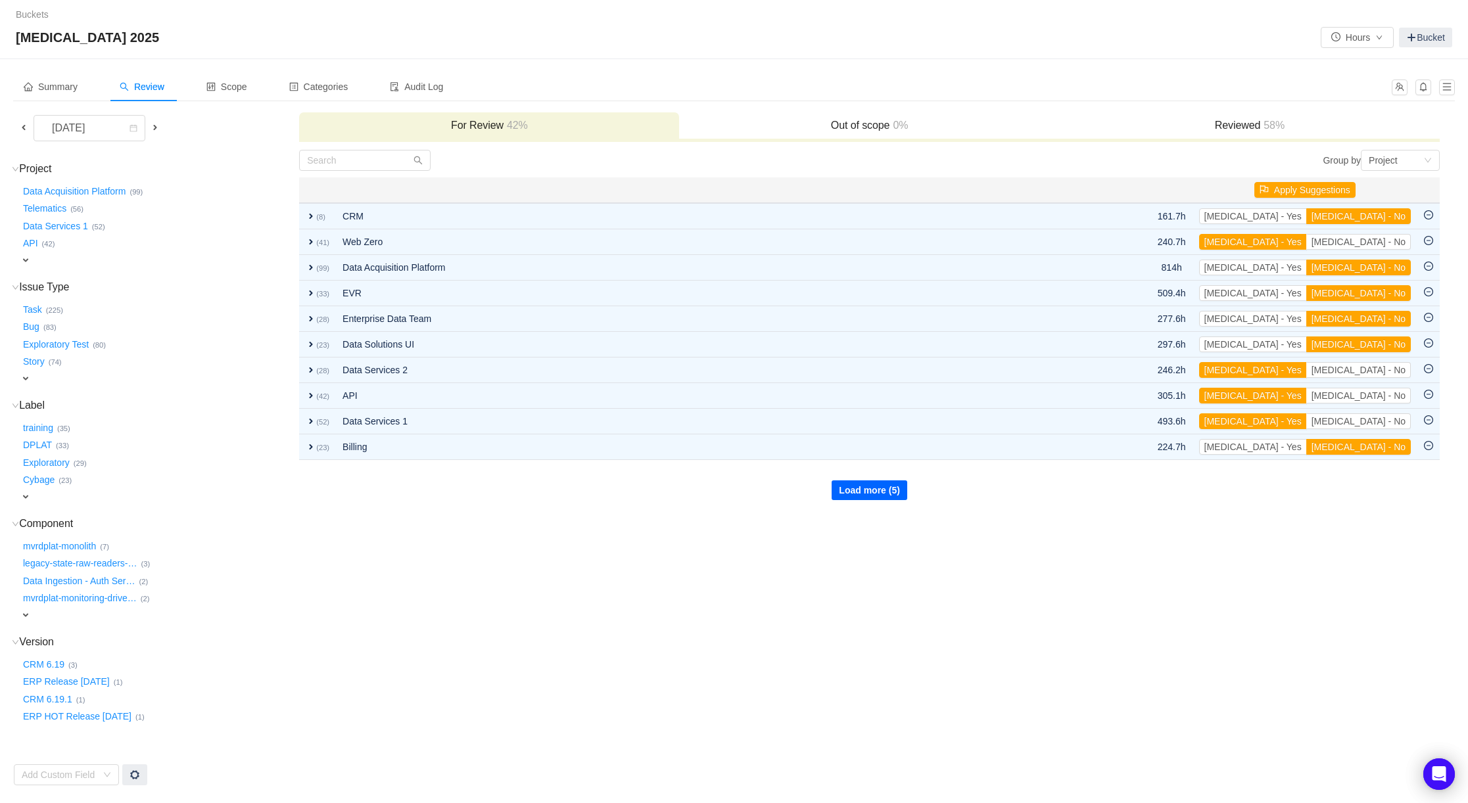
click at [860, 494] on button "Load more (5)" at bounding box center [869, 490] width 76 height 20
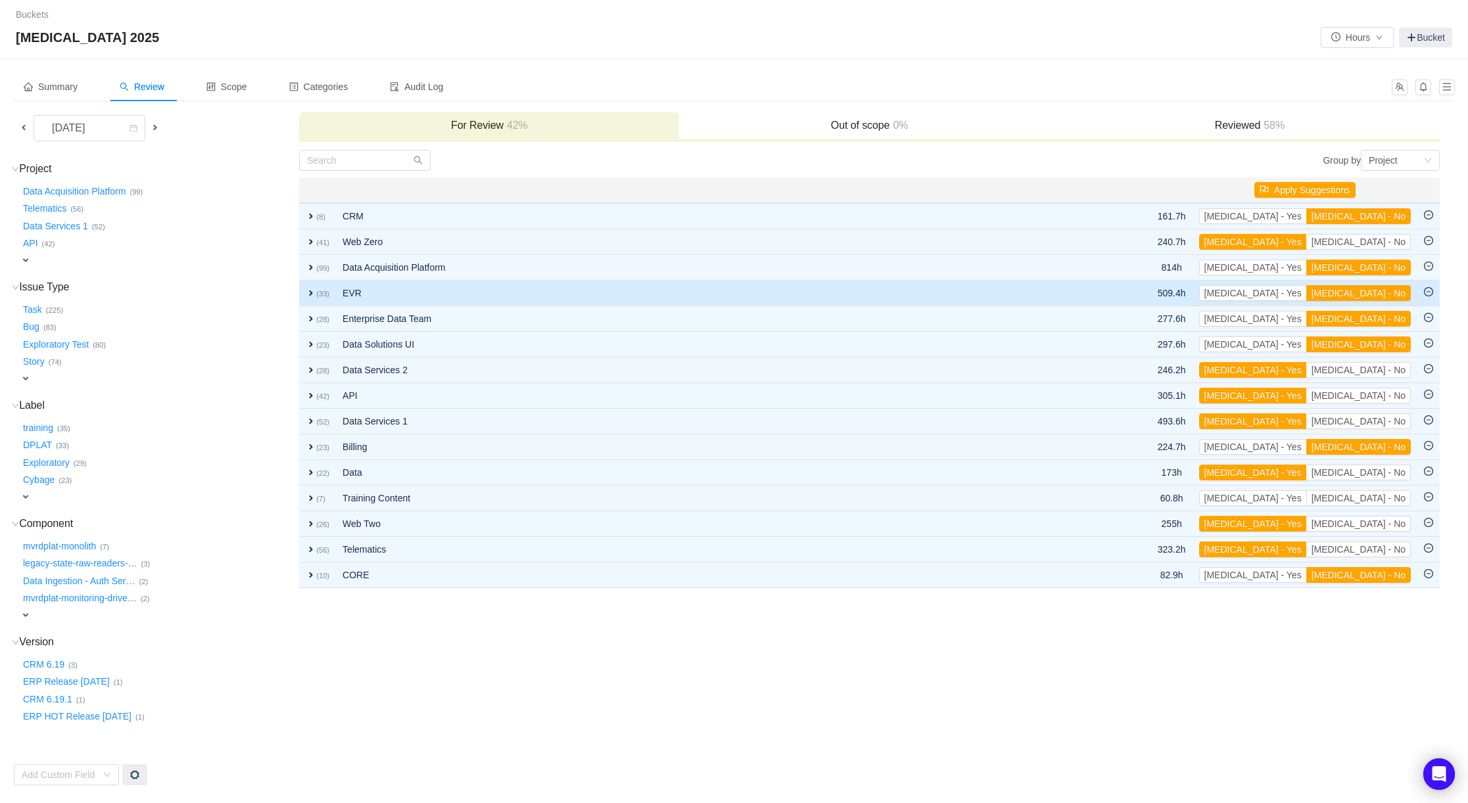
click at [310, 292] on span "expand" at bounding box center [311, 293] width 11 height 11
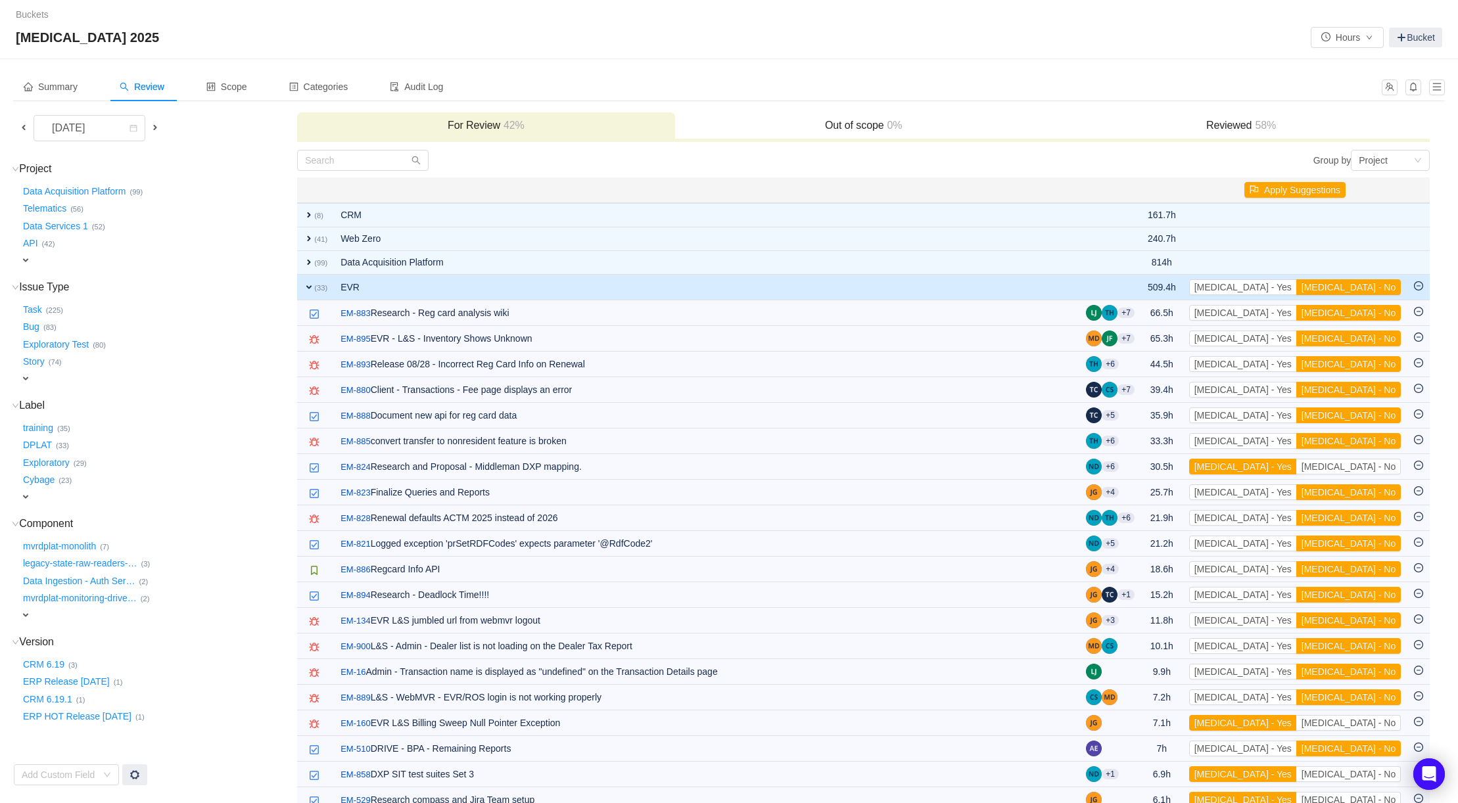
click at [308, 287] on span "expand" at bounding box center [309, 287] width 11 height 11
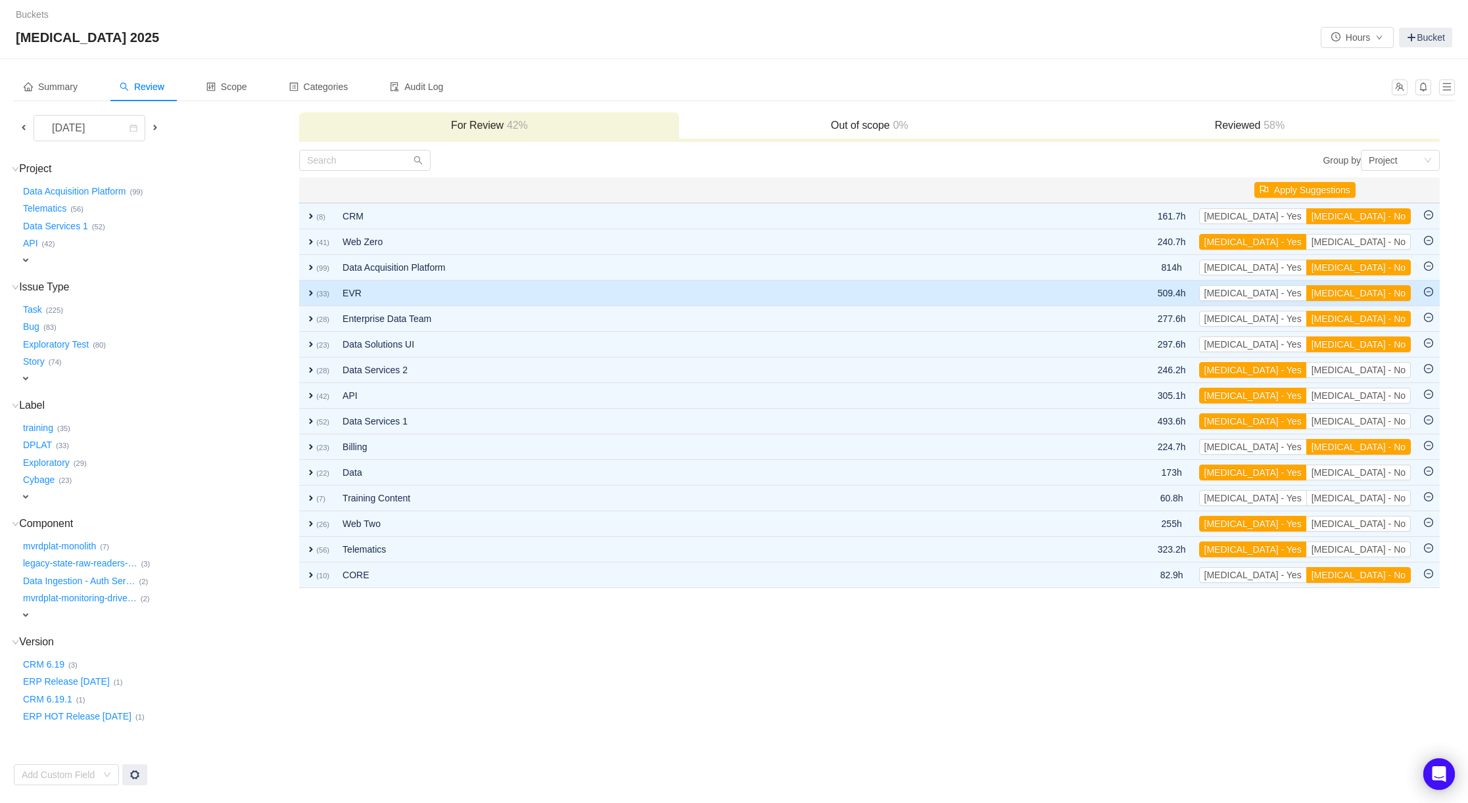
click at [312, 296] on span "expand" at bounding box center [311, 293] width 11 height 11
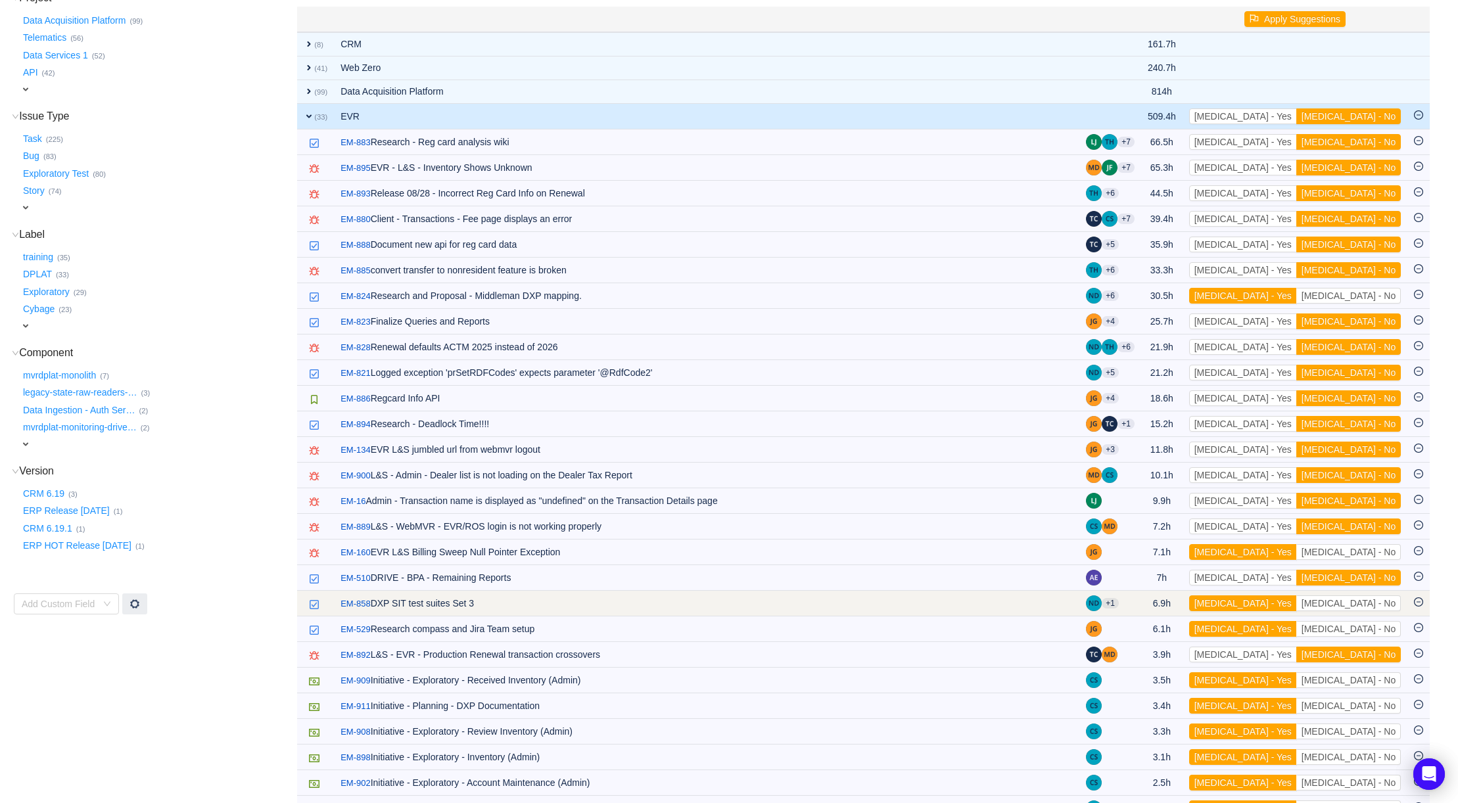
scroll to position [131, 0]
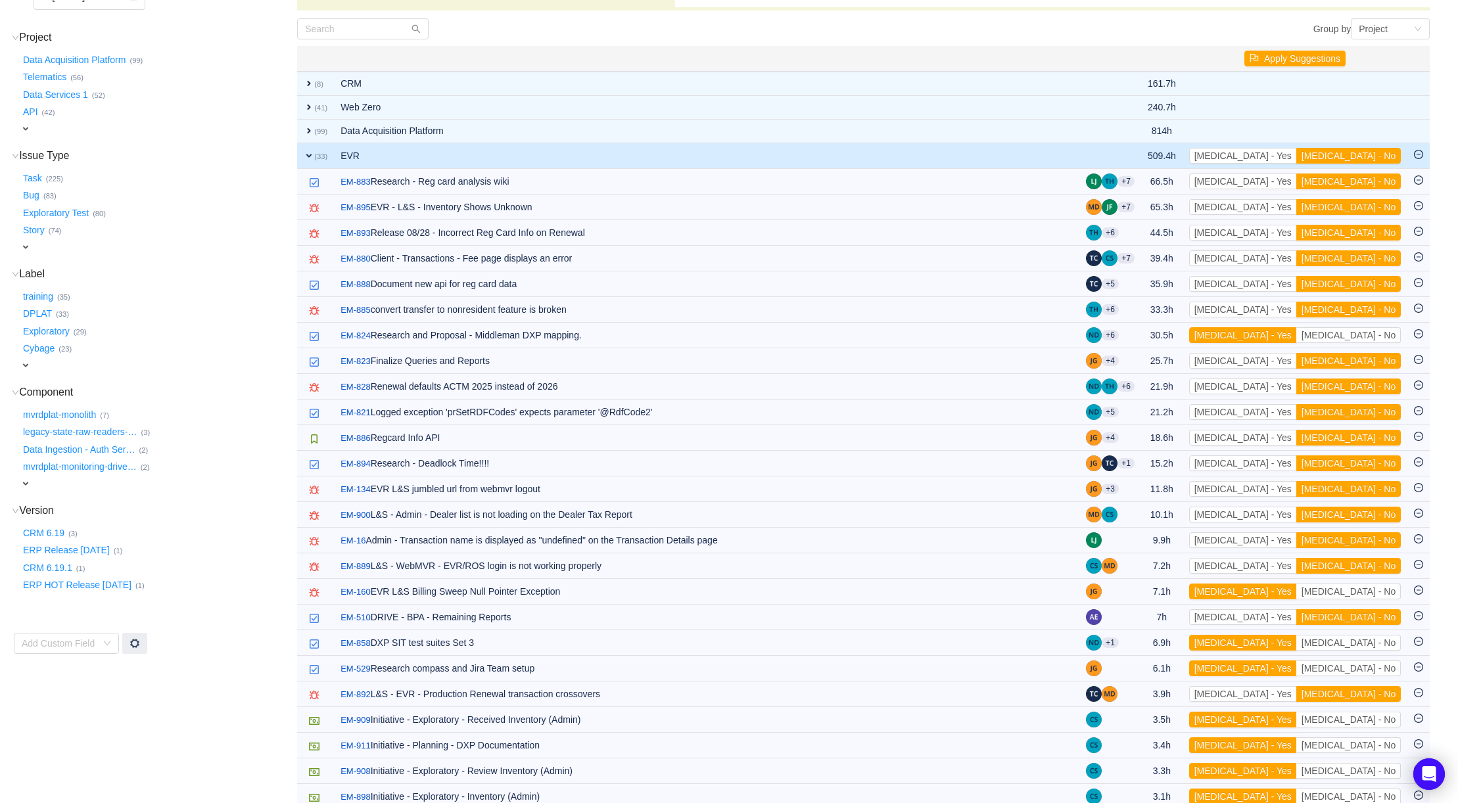
click at [308, 158] on span "expand" at bounding box center [309, 155] width 11 height 11
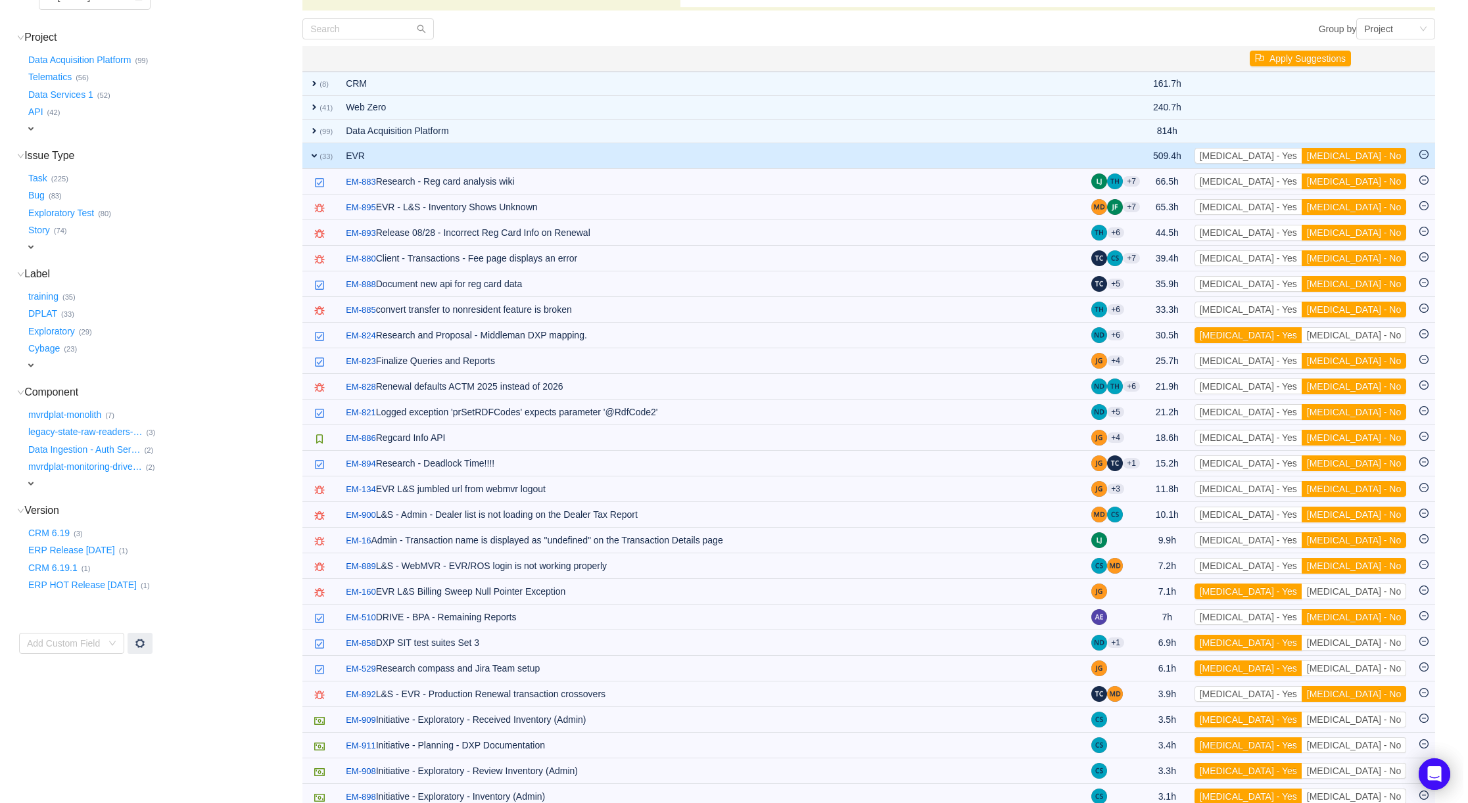
scroll to position [0, 0]
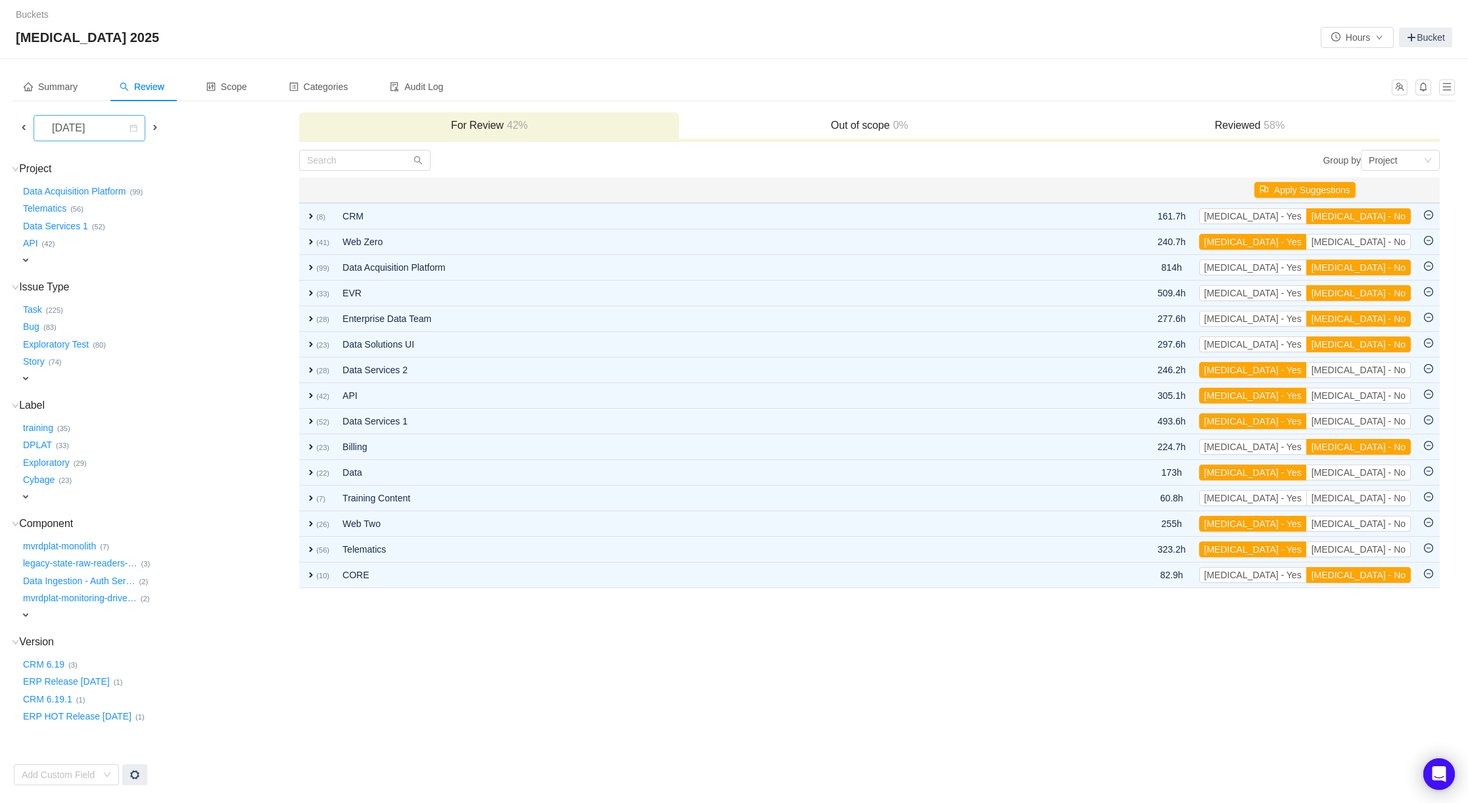
click at [98, 130] on div "[DATE]" at bounding box center [69, 128] width 57 height 25
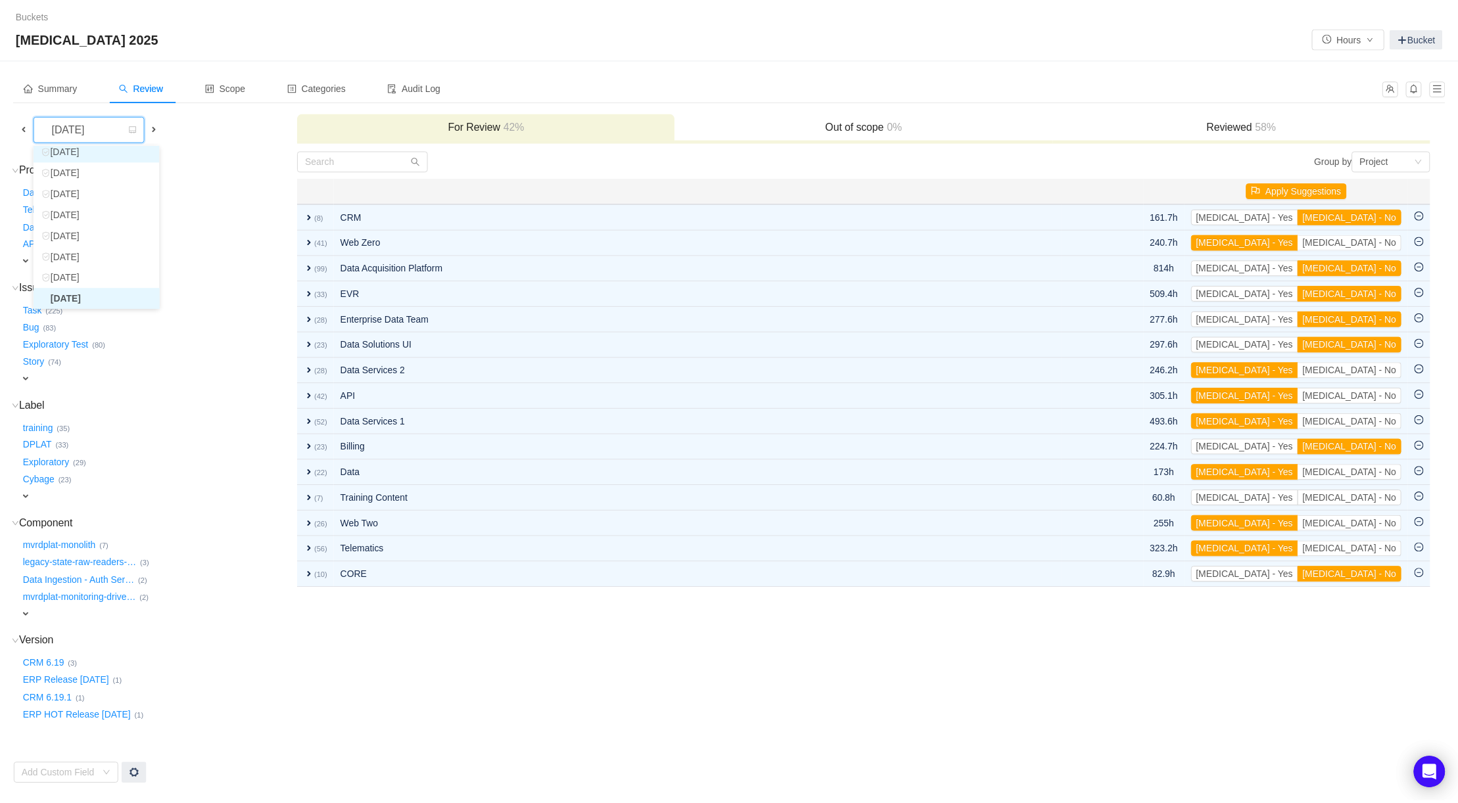
scroll to position [24, 0]
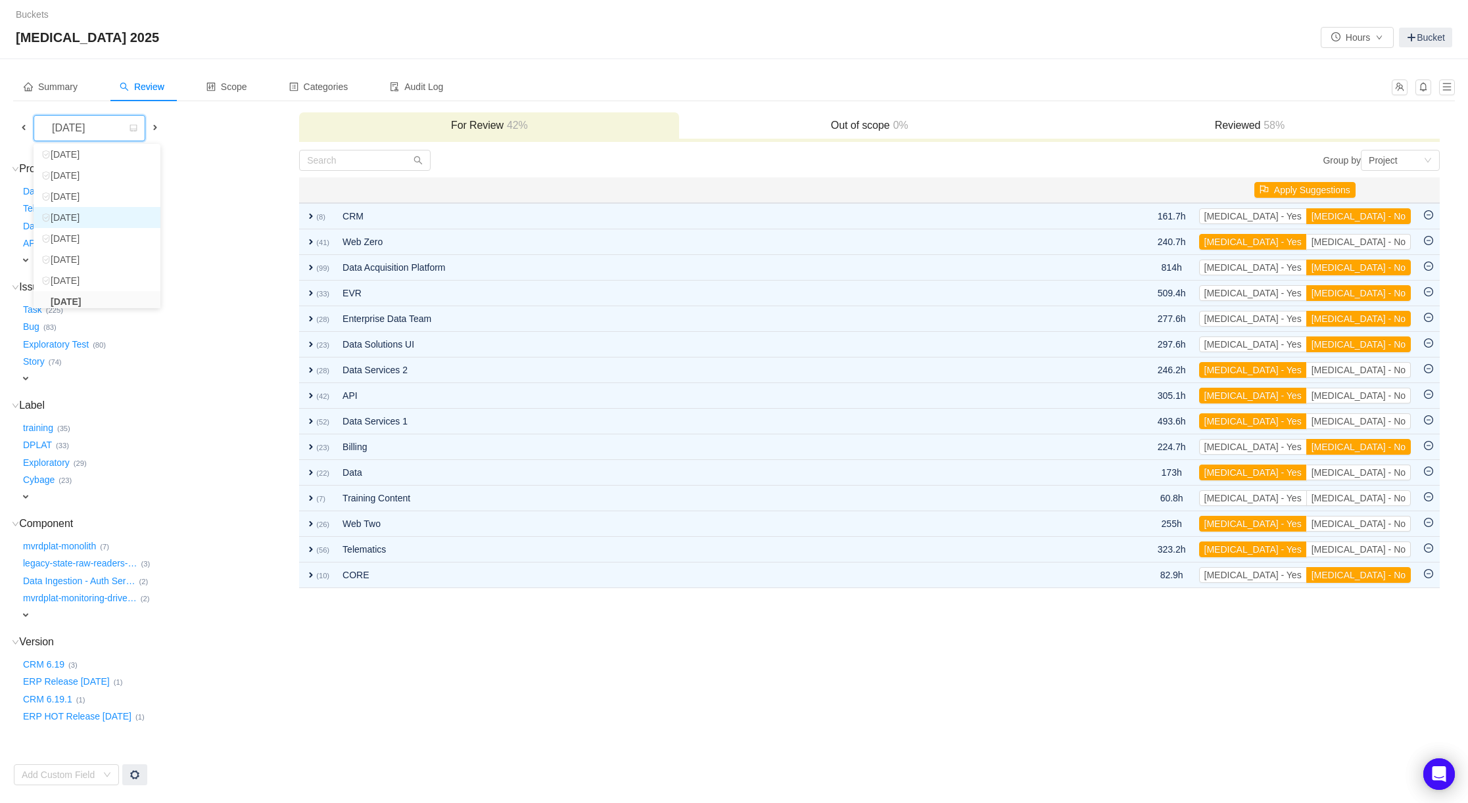
click at [80, 217] on li "[DATE]" at bounding box center [97, 217] width 127 height 21
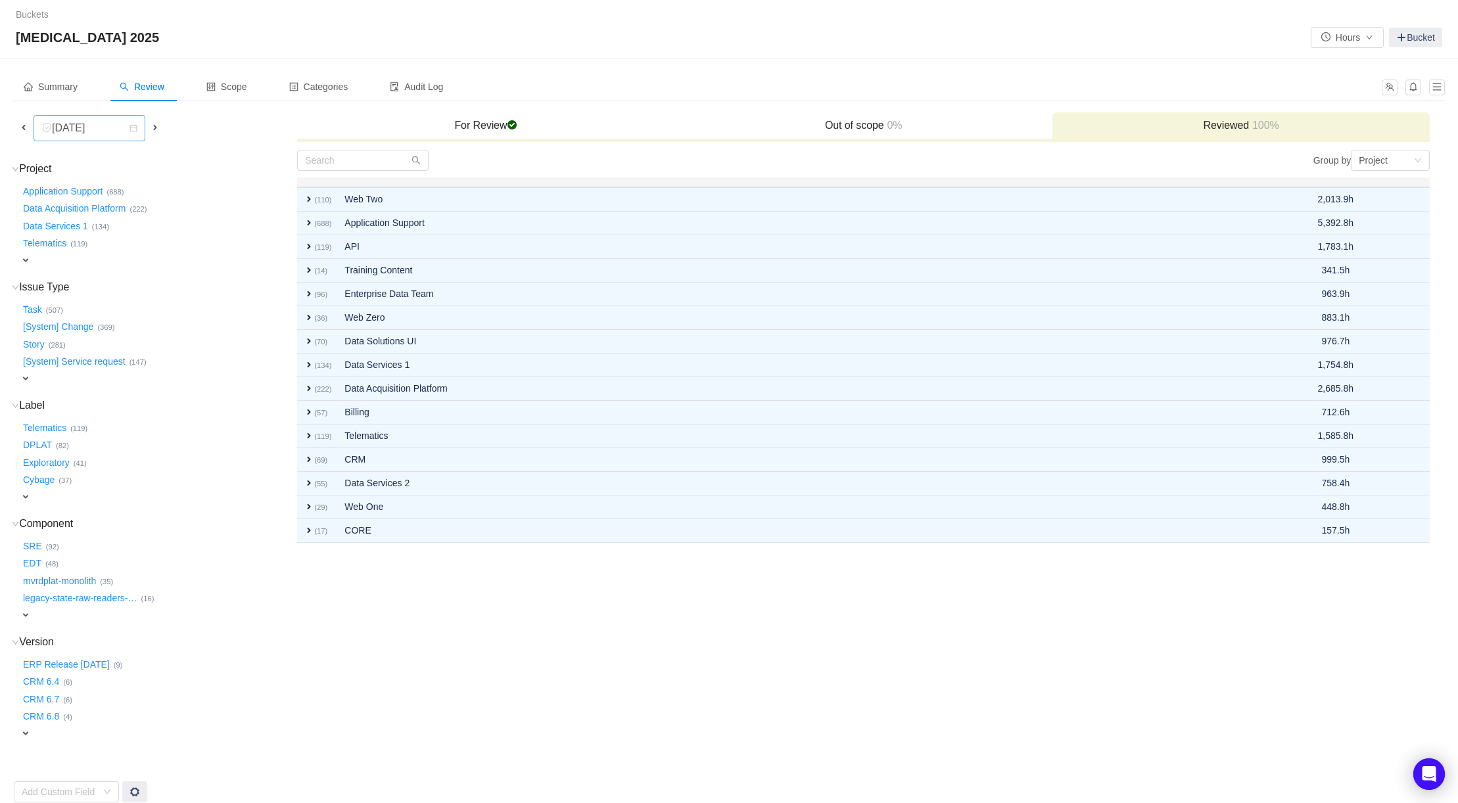
click at [116, 135] on div "[DATE]" at bounding box center [84, 128] width 87 height 25
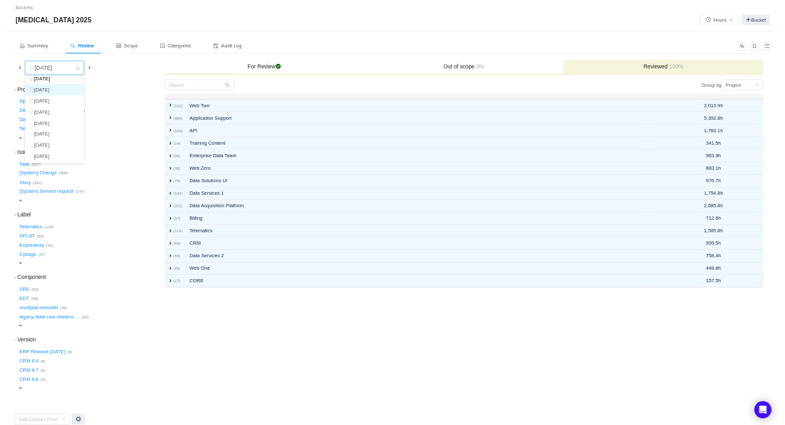
scroll to position [93, 0]
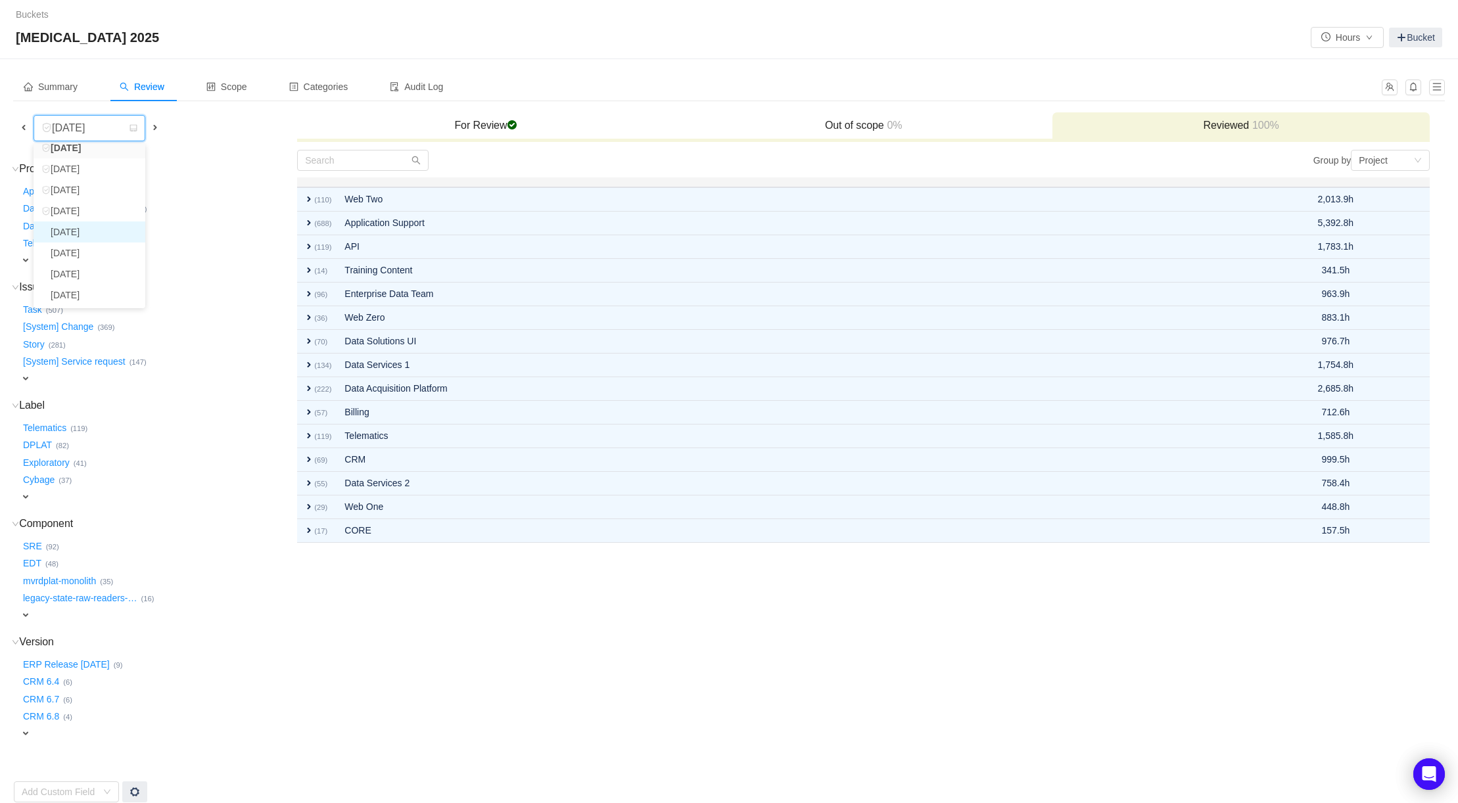
click at [90, 227] on li "[DATE]" at bounding box center [90, 231] width 112 height 21
